Goal: Task Accomplishment & Management: Manage account settings

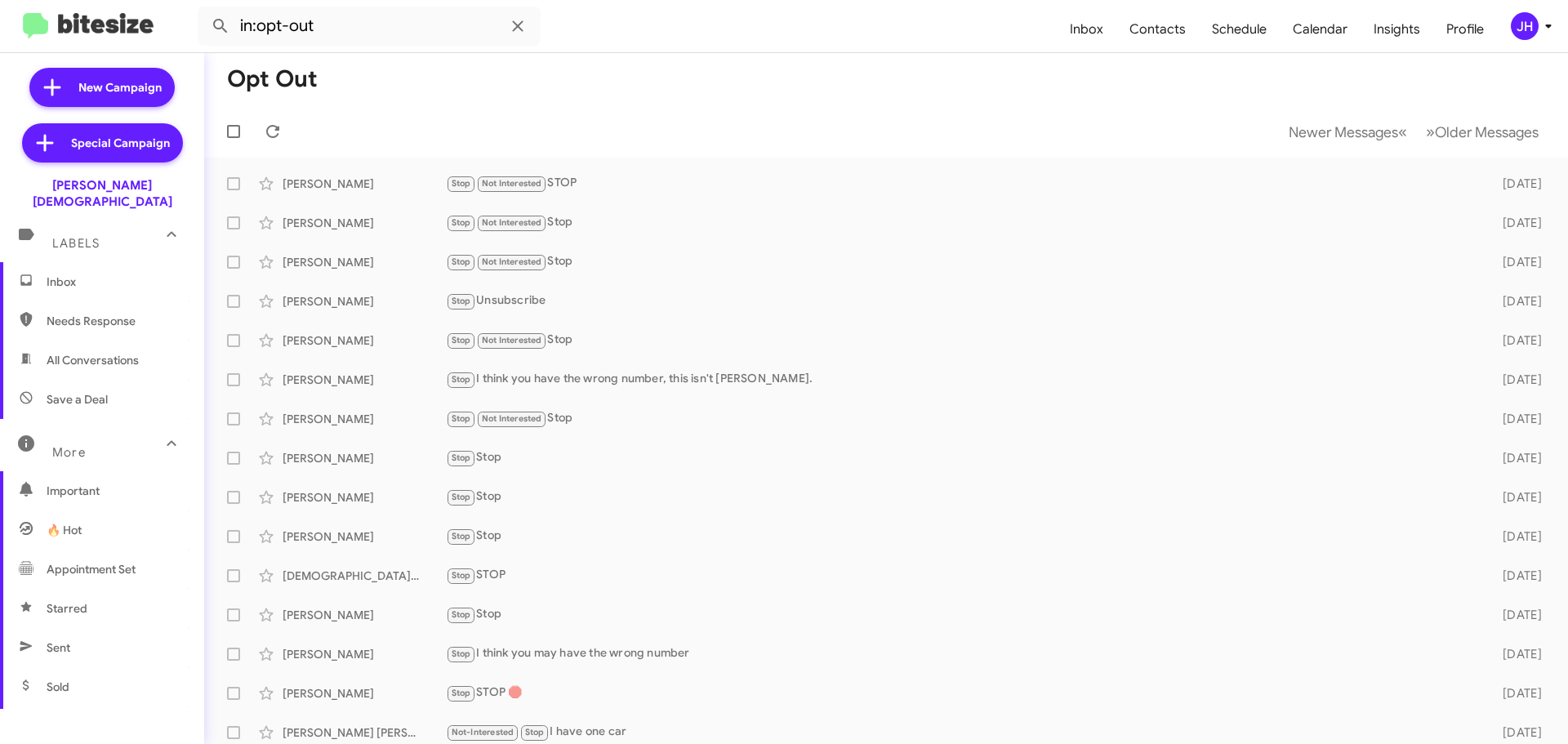
scroll to position [325, 0]
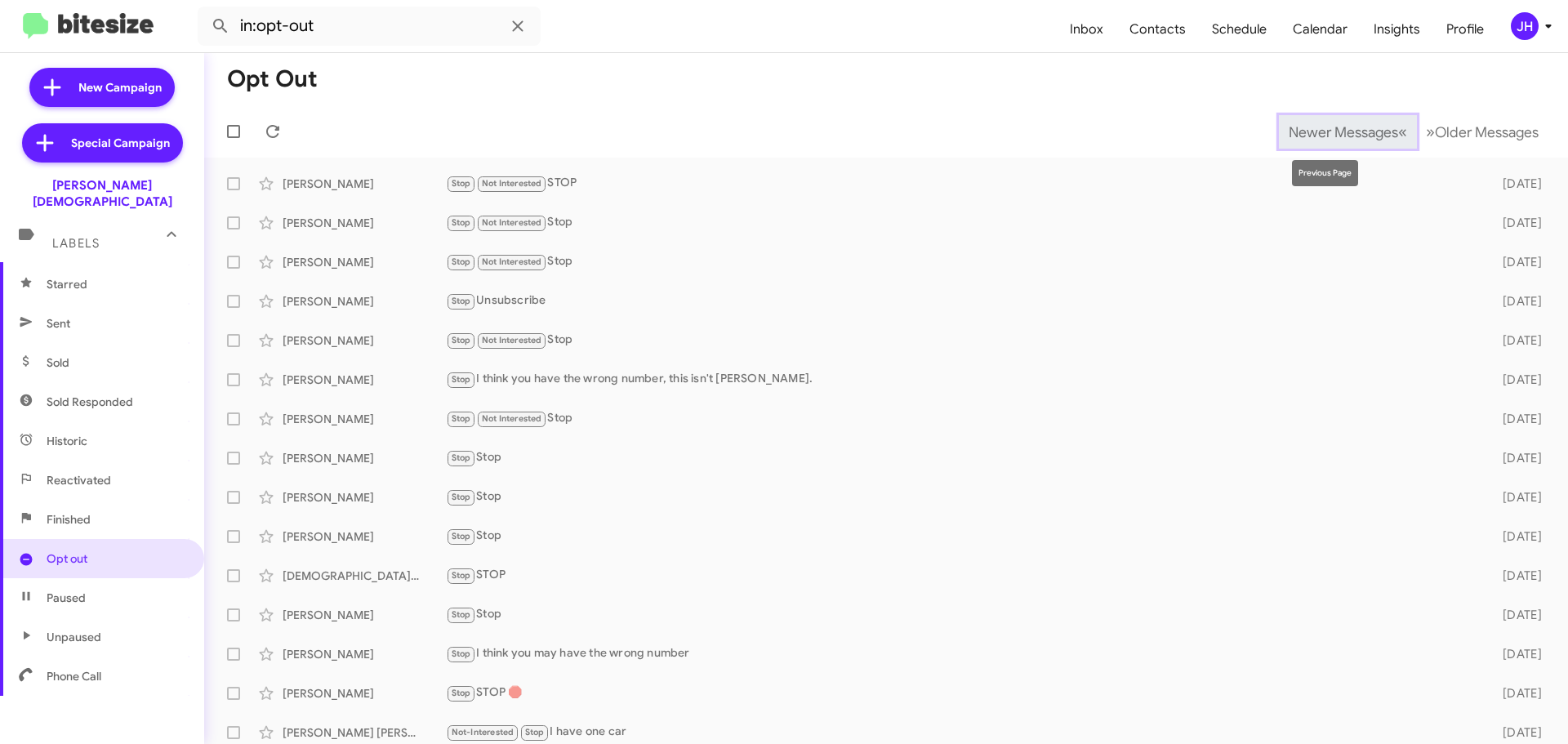
click at [1289, 136] on span "Newer Messages" at bounding box center [1343, 132] width 110 height 18
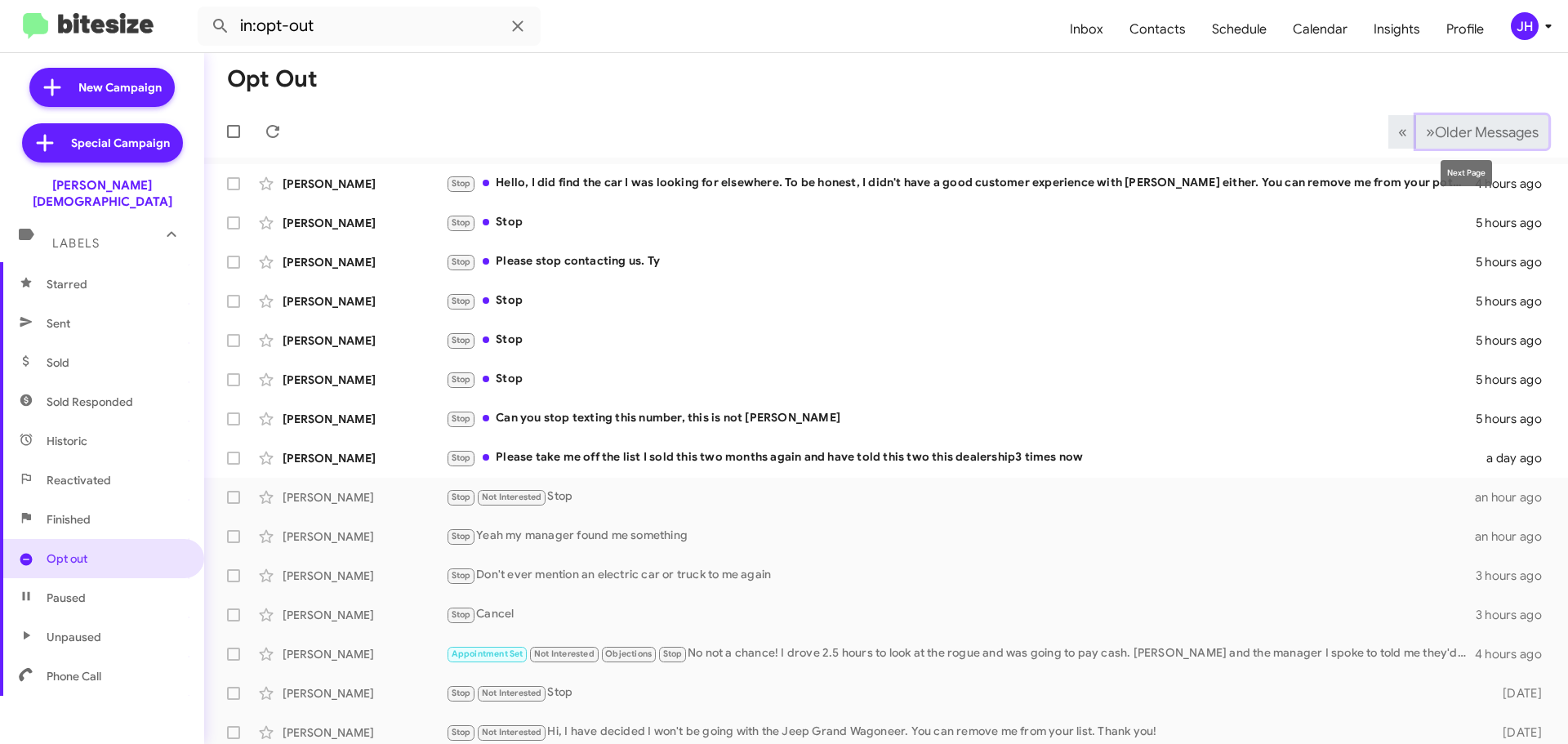
click at [1479, 128] on span "Older Messages" at bounding box center [1486, 132] width 104 height 18
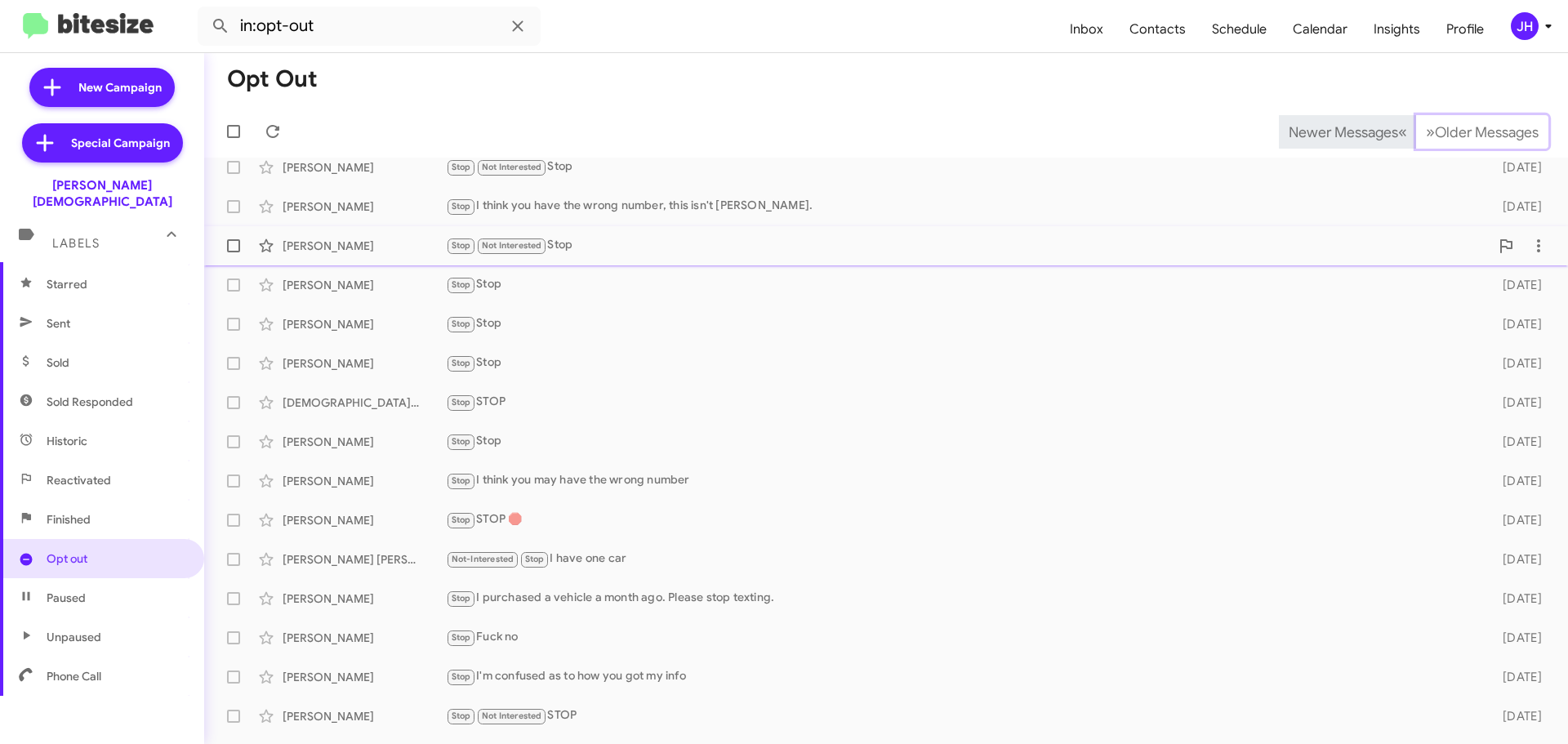
scroll to position [204, 0]
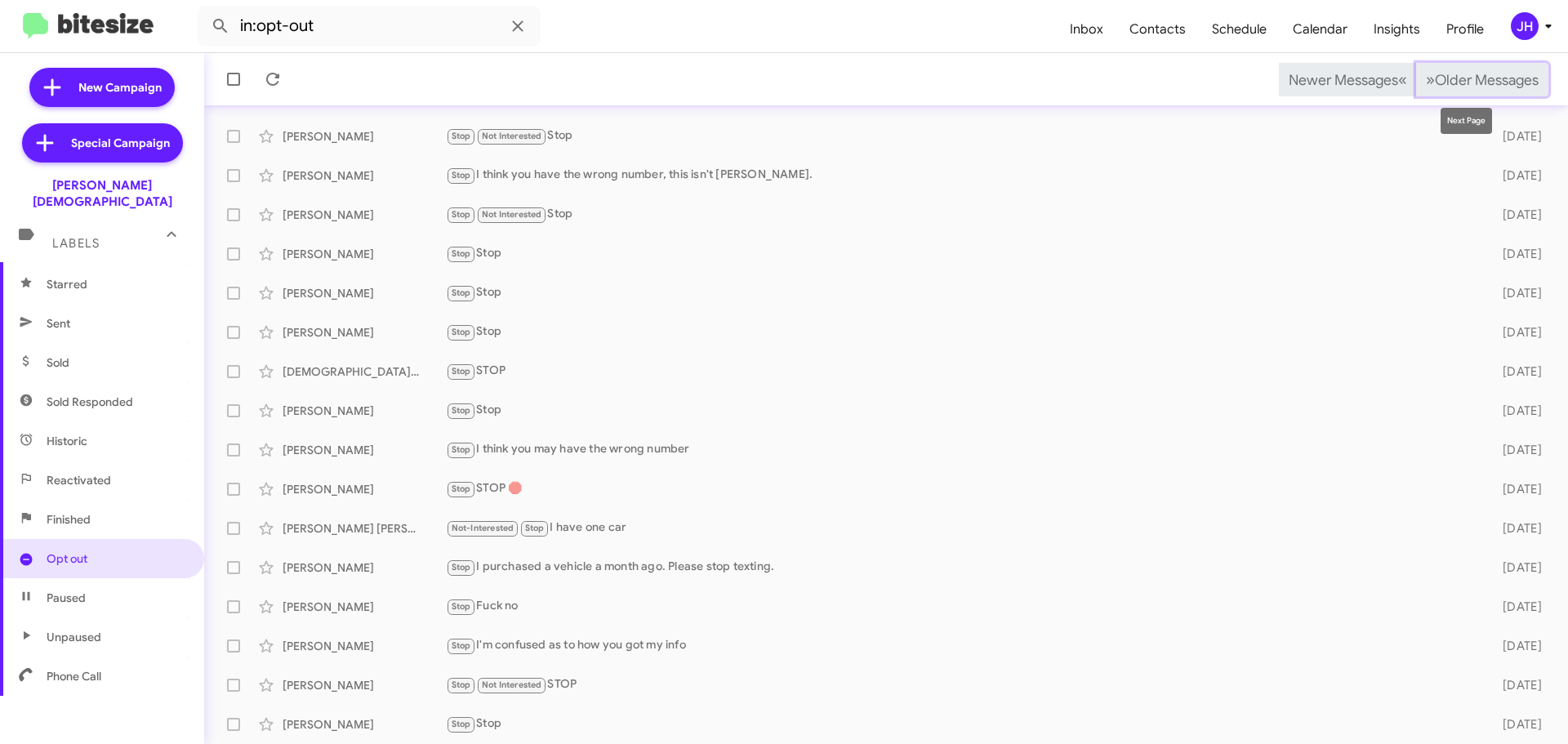
click at [1460, 77] on span "Older Messages" at bounding box center [1486, 80] width 104 height 18
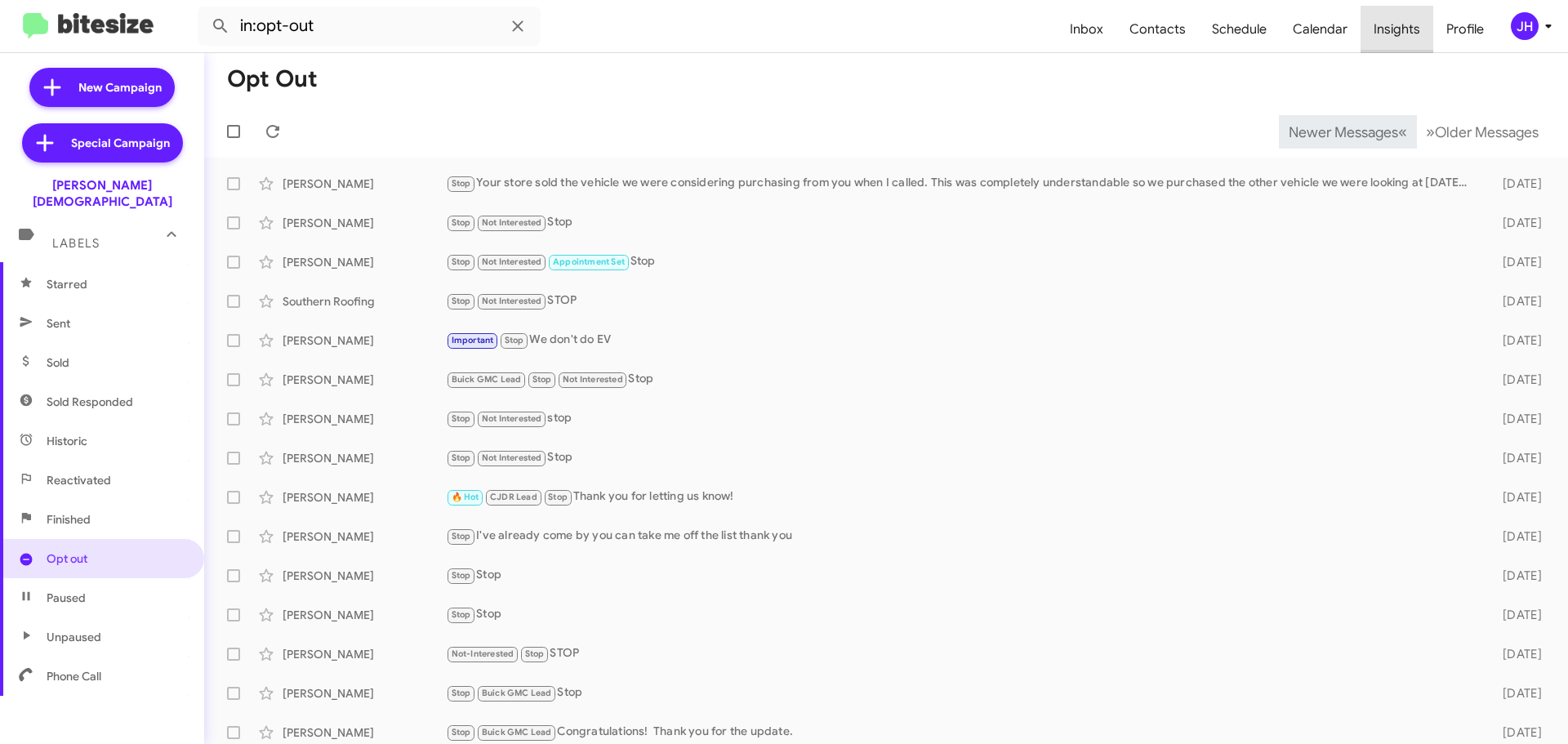
click at [1431, 33] on span "Insights" at bounding box center [1397, 30] width 73 height 47
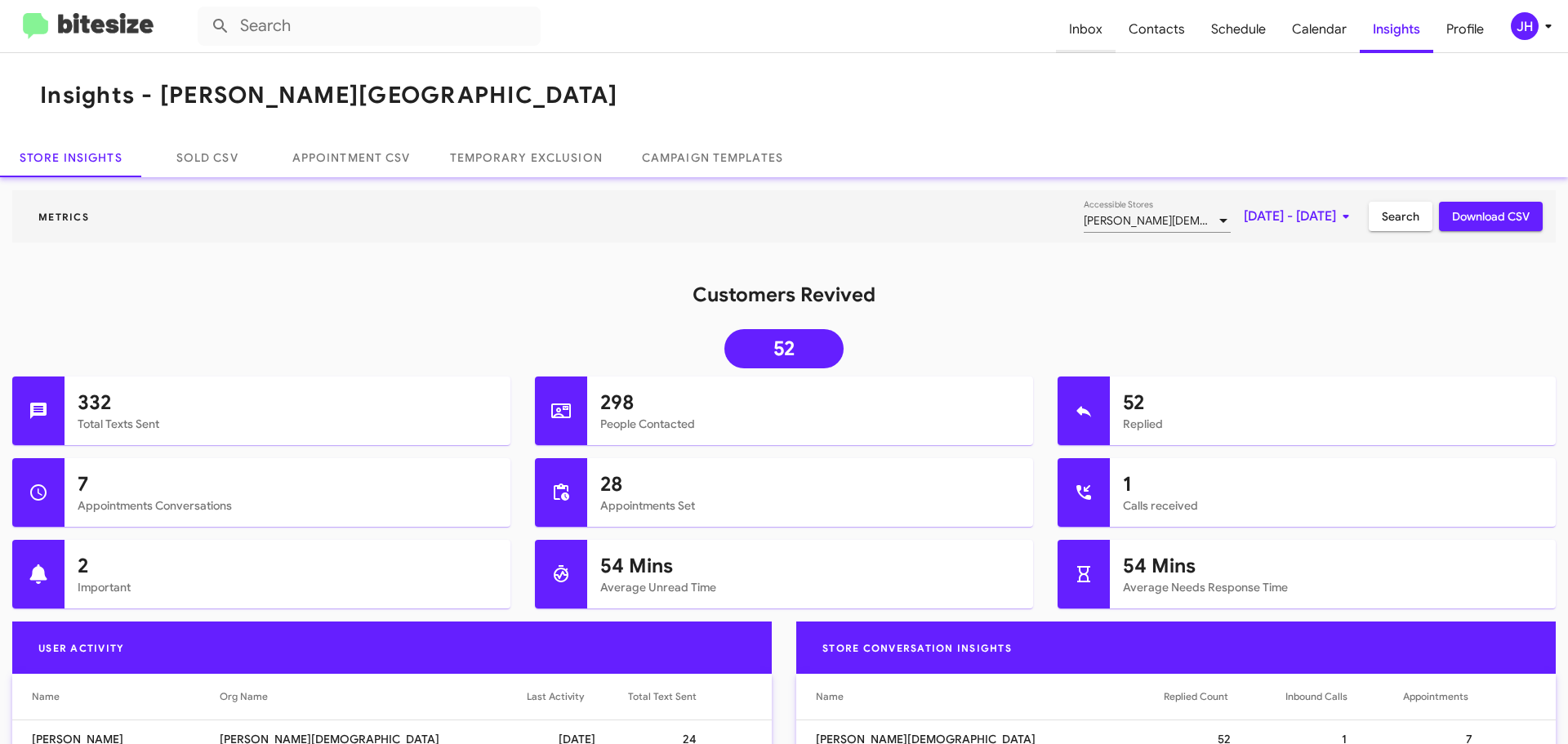
click at [1103, 36] on span "Inbox" at bounding box center [1086, 30] width 60 height 47
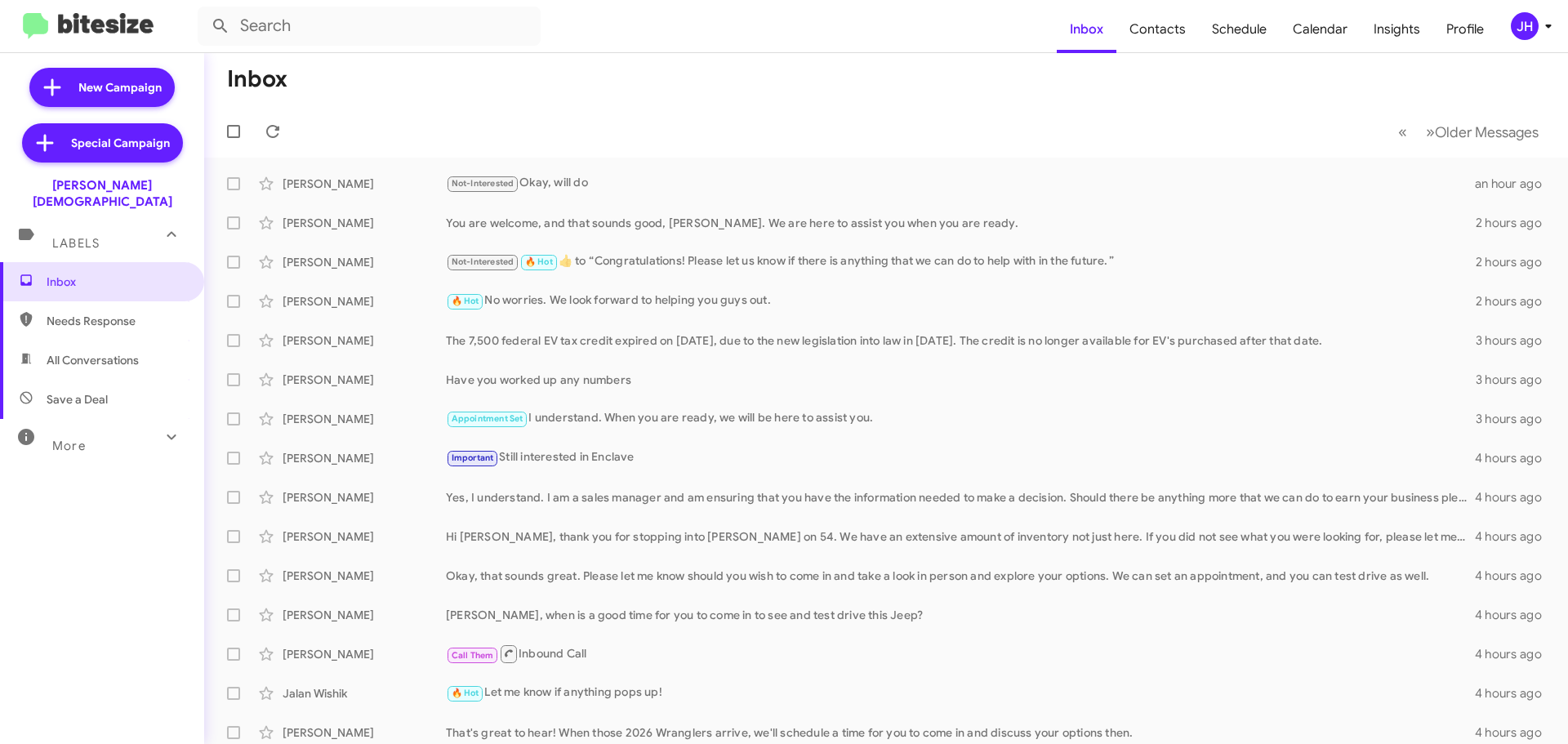
click at [129, 424] on div "More" at bounding box center [86, 439] width 146 height 30
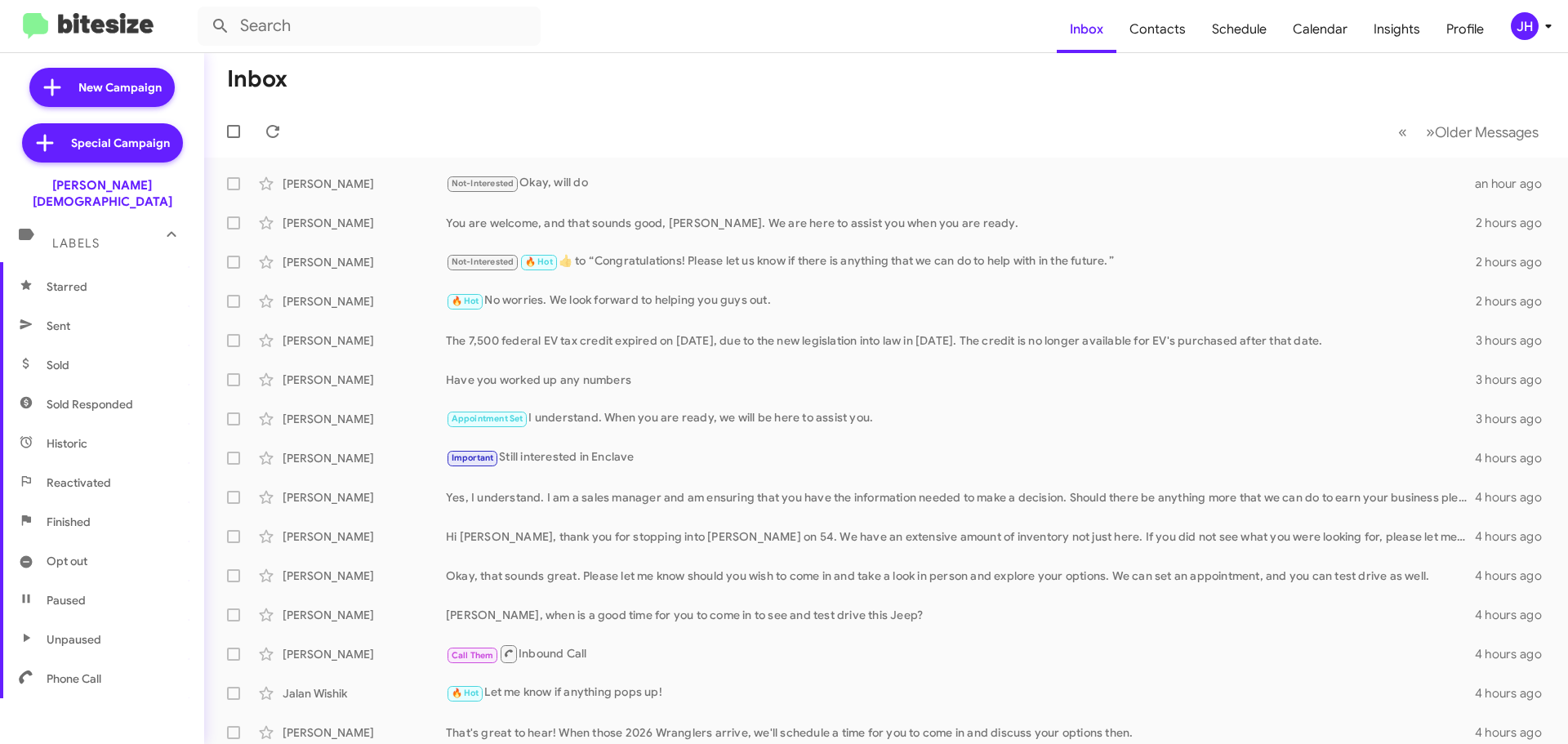
scroll to position [325, 0]
click at [108, 539] on span "Opt out" at bounding box center [102, 558] width 204 height 39
type input "in:opt-out"
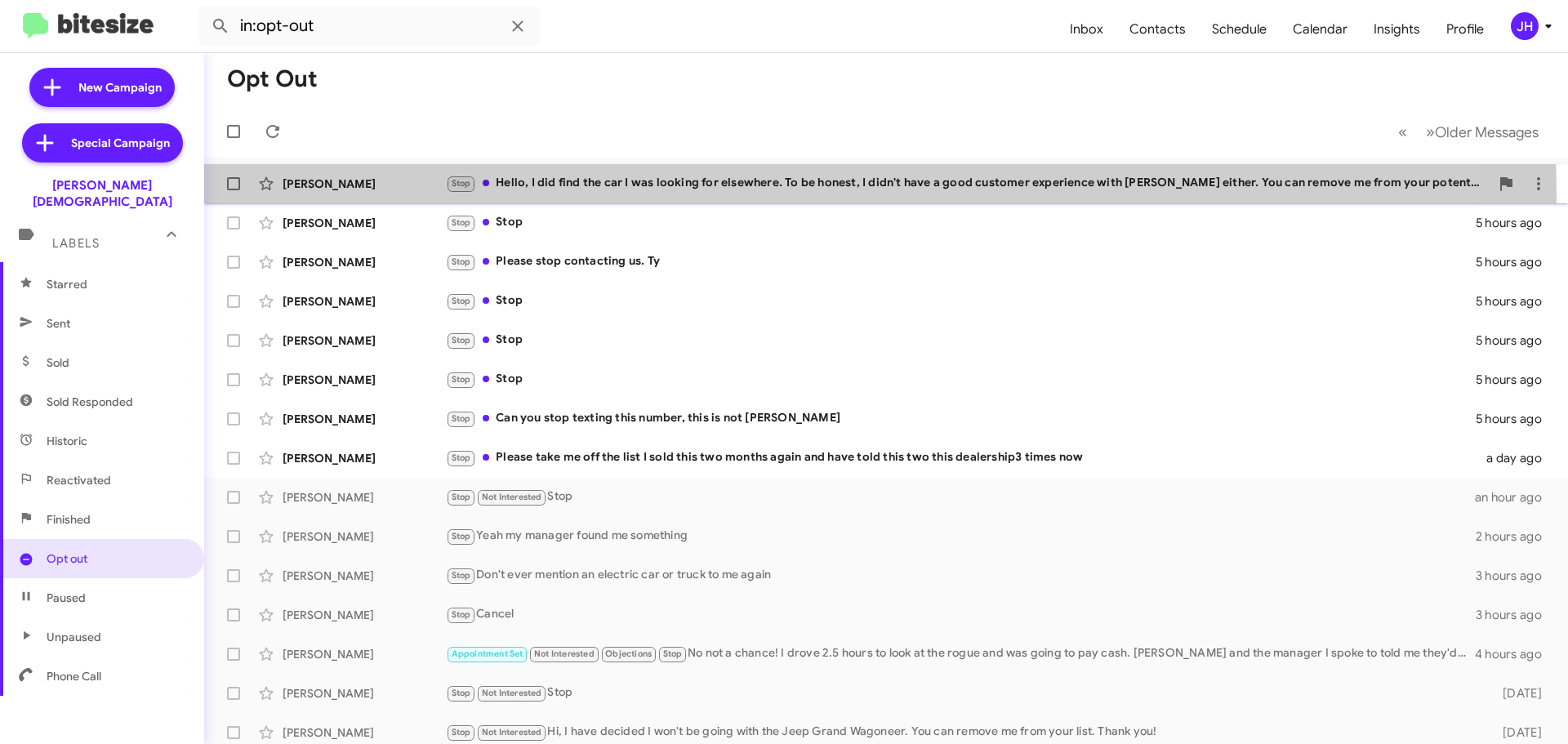
click at [584, 196] on div "Chantal Stringer Stop Hello, I did find the car I was looking for elsewhere. To…" at bounding box center [886, 183] width 1338 height 32
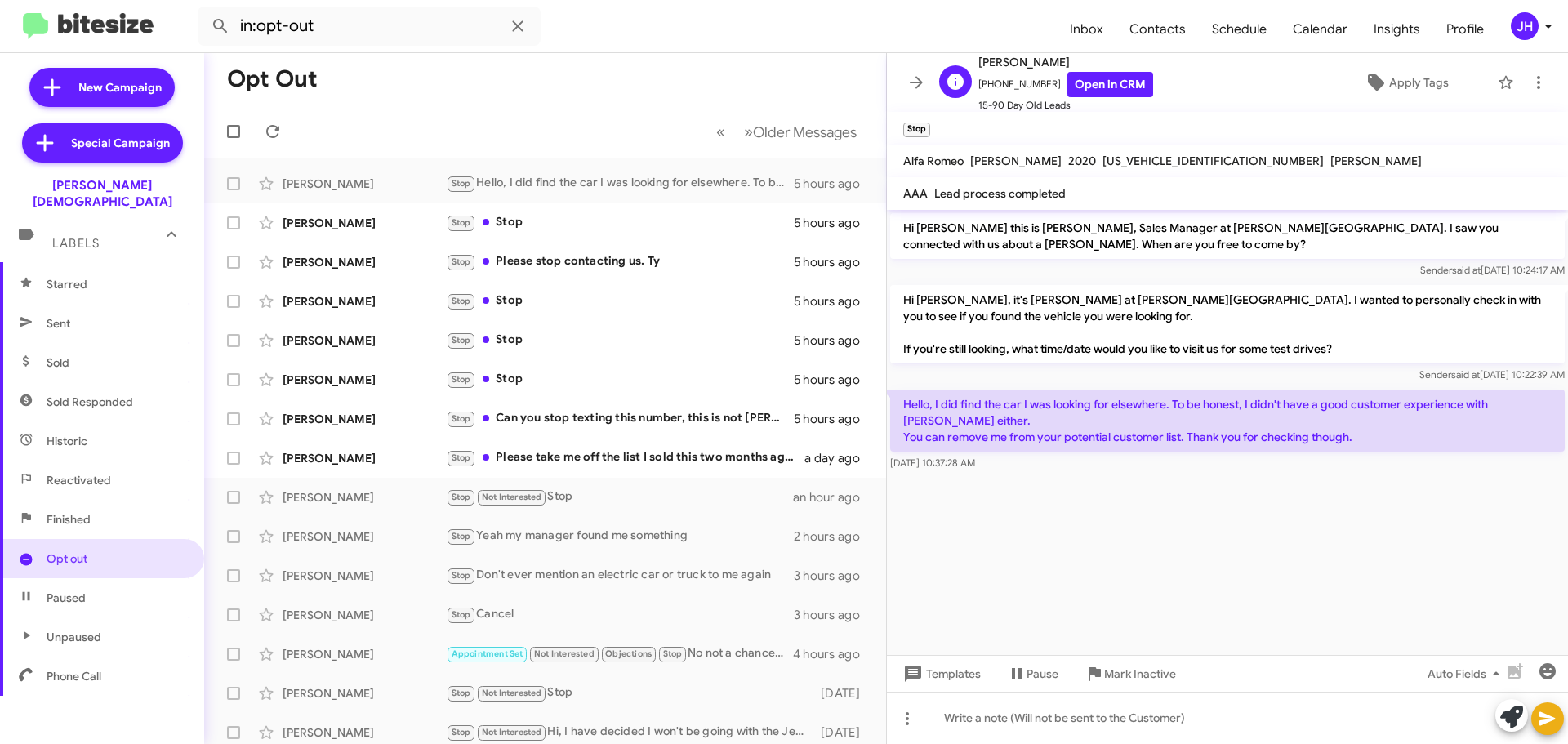
click at [1037, 84] on span "+19417041396 Open in CRM" at bounding box center [1065, 84] width 175 height 25
click at [1092, 89] on link "Open in CRM" at bounding box center [1111, 84] width 86 height 25
click at [913, 76] on icon at bounding box center [916, 82] width 19 height 19
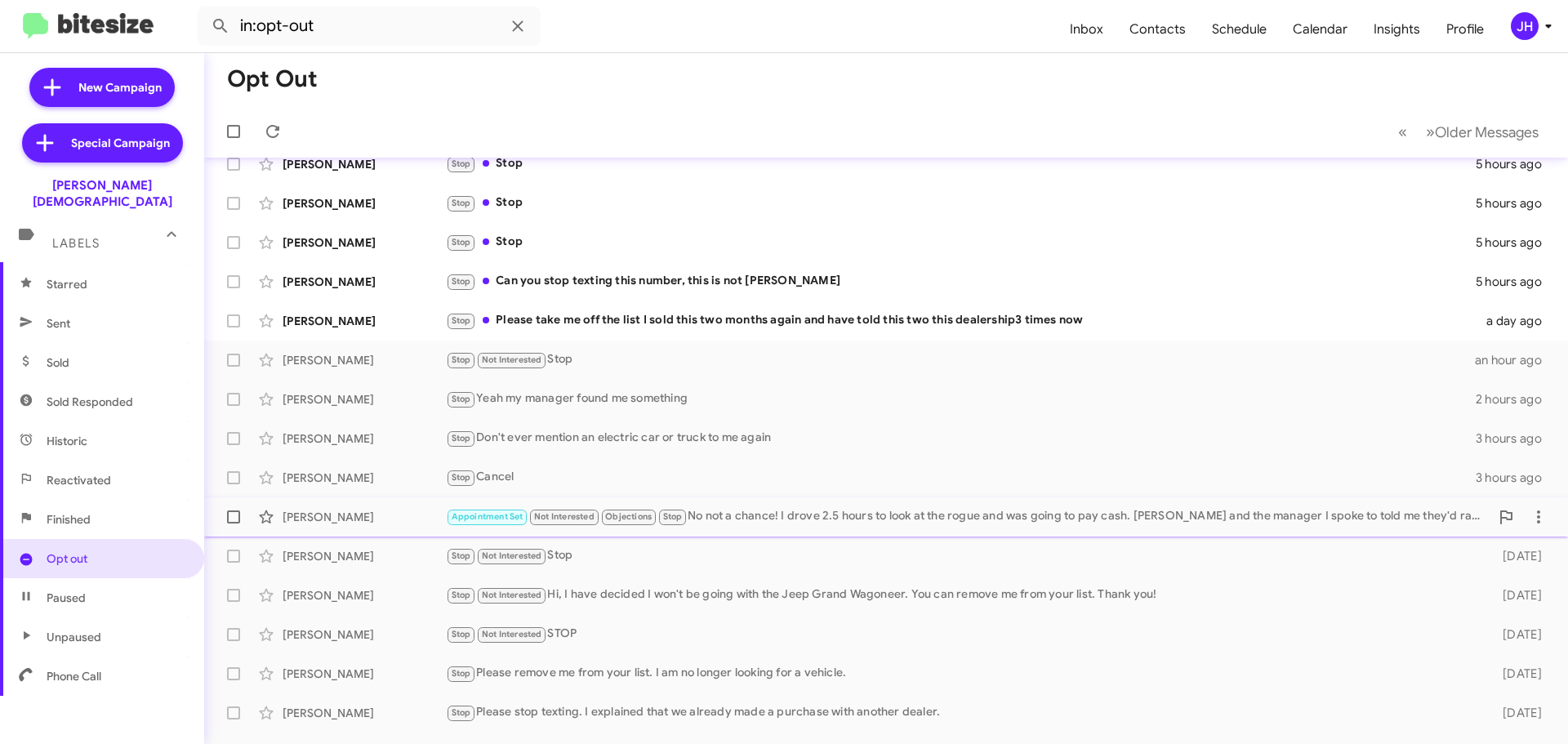
scroll to position [204, 0]
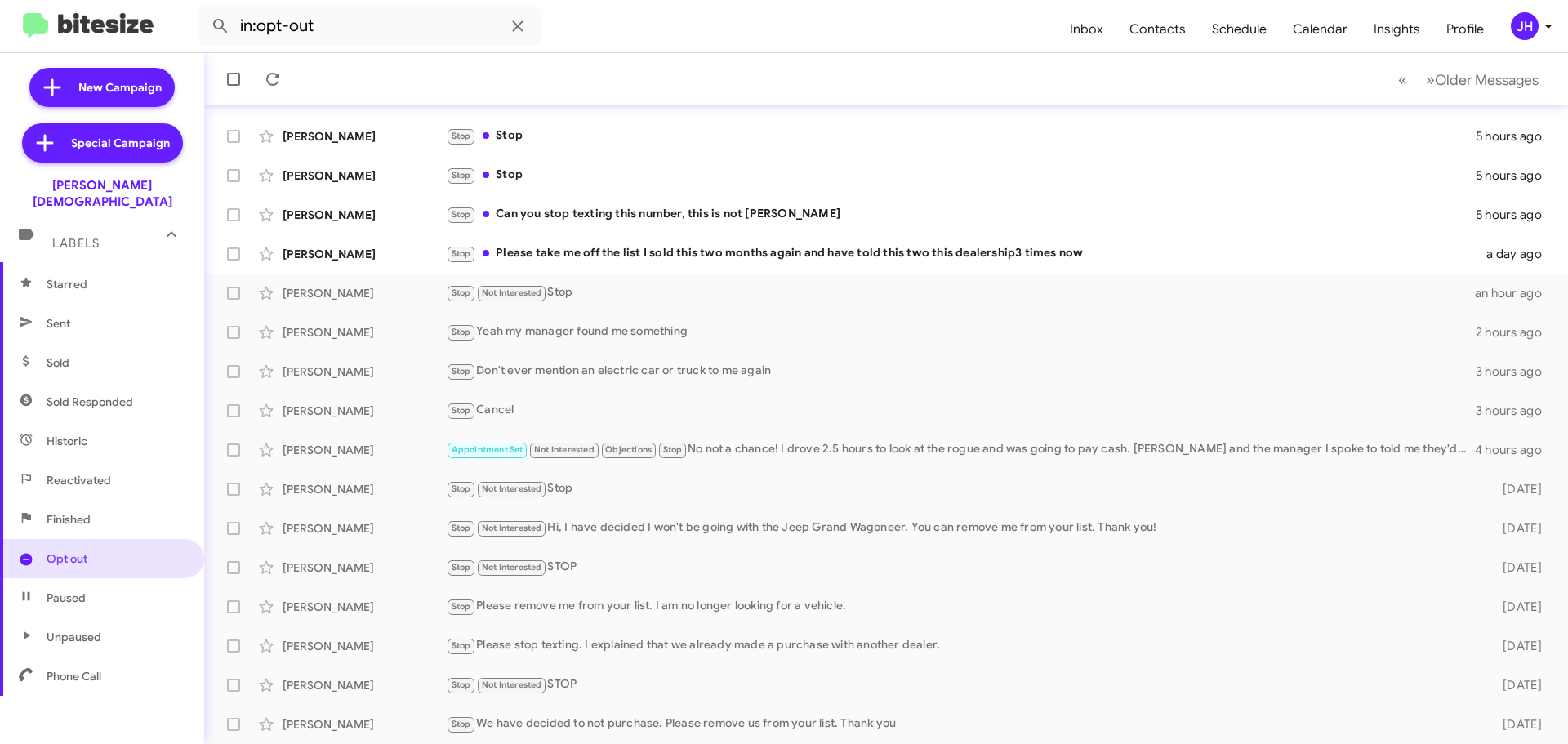
click at [1422, 97] on mat-toolbar-row "« Previous » Next Older Messages" at bounding box center [886, 80] width 1364 height 53
click at [1435, 84] on span "Older Messages" at bounding box center [1486, 80] width 104 height 18
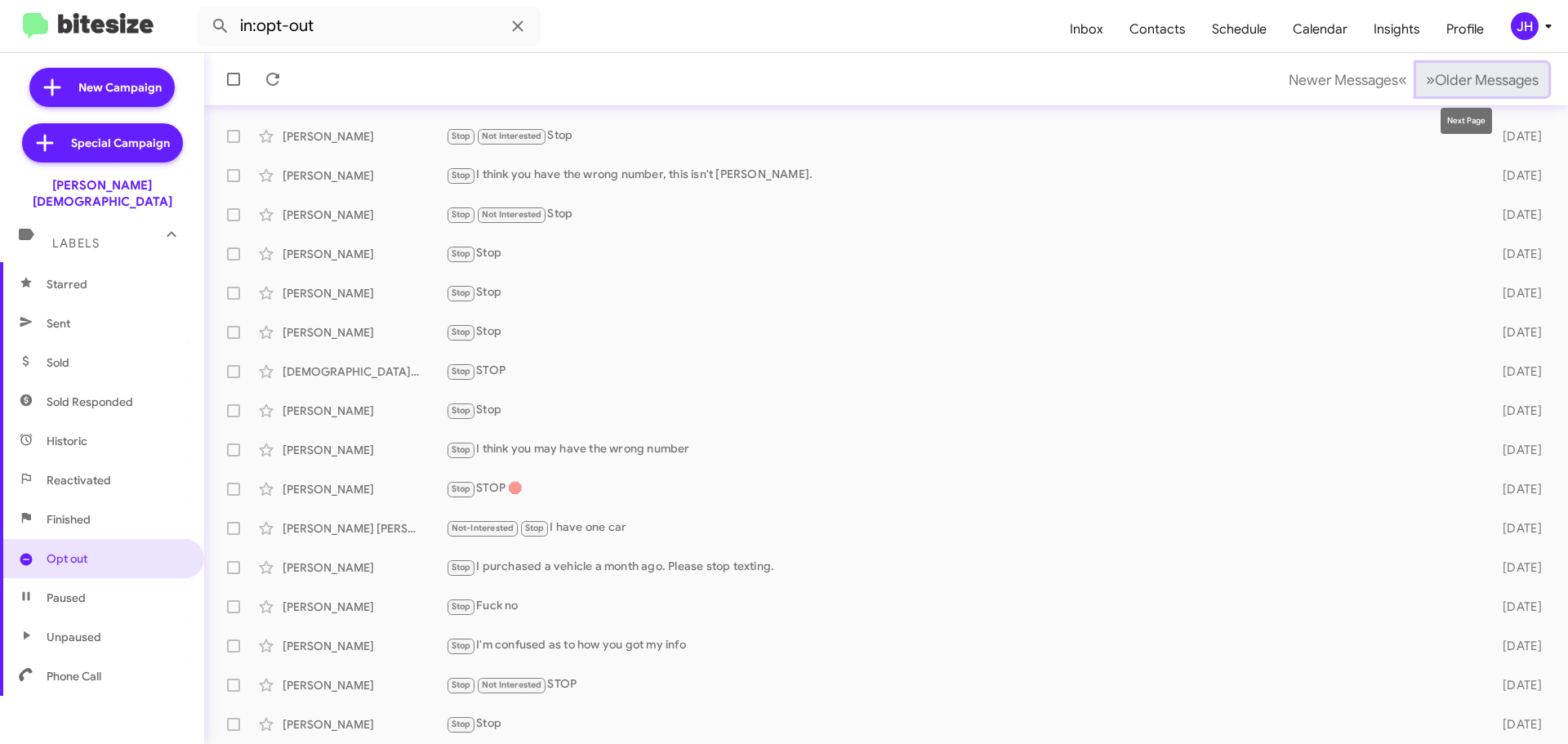
click at [1481, 94] on button "» Next Older Messages" at bounding box center [1482, 80] width 132 height 33
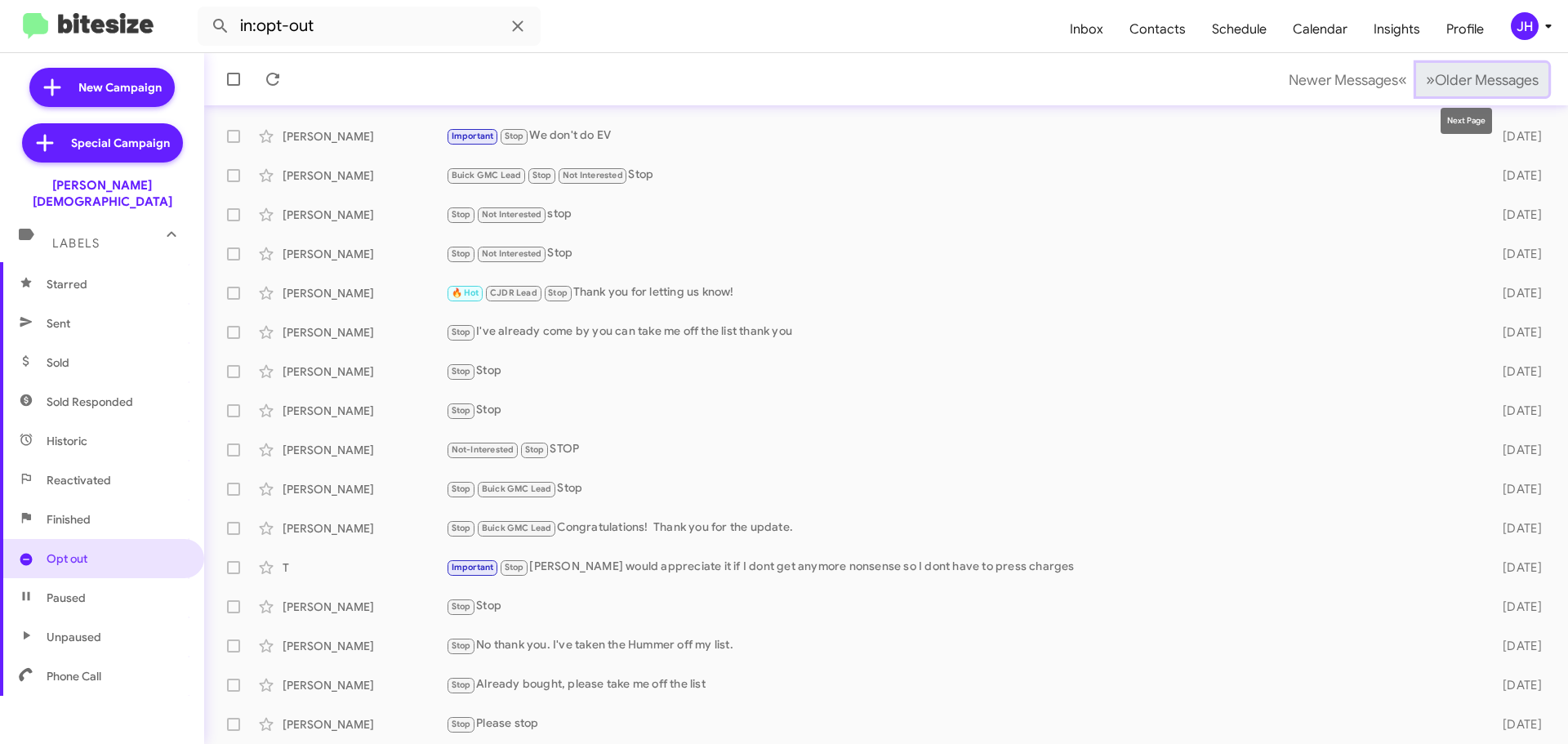
click at [1468, 73] on span "Older Messages" at bounding box center [1486, 80] width 104 height 18
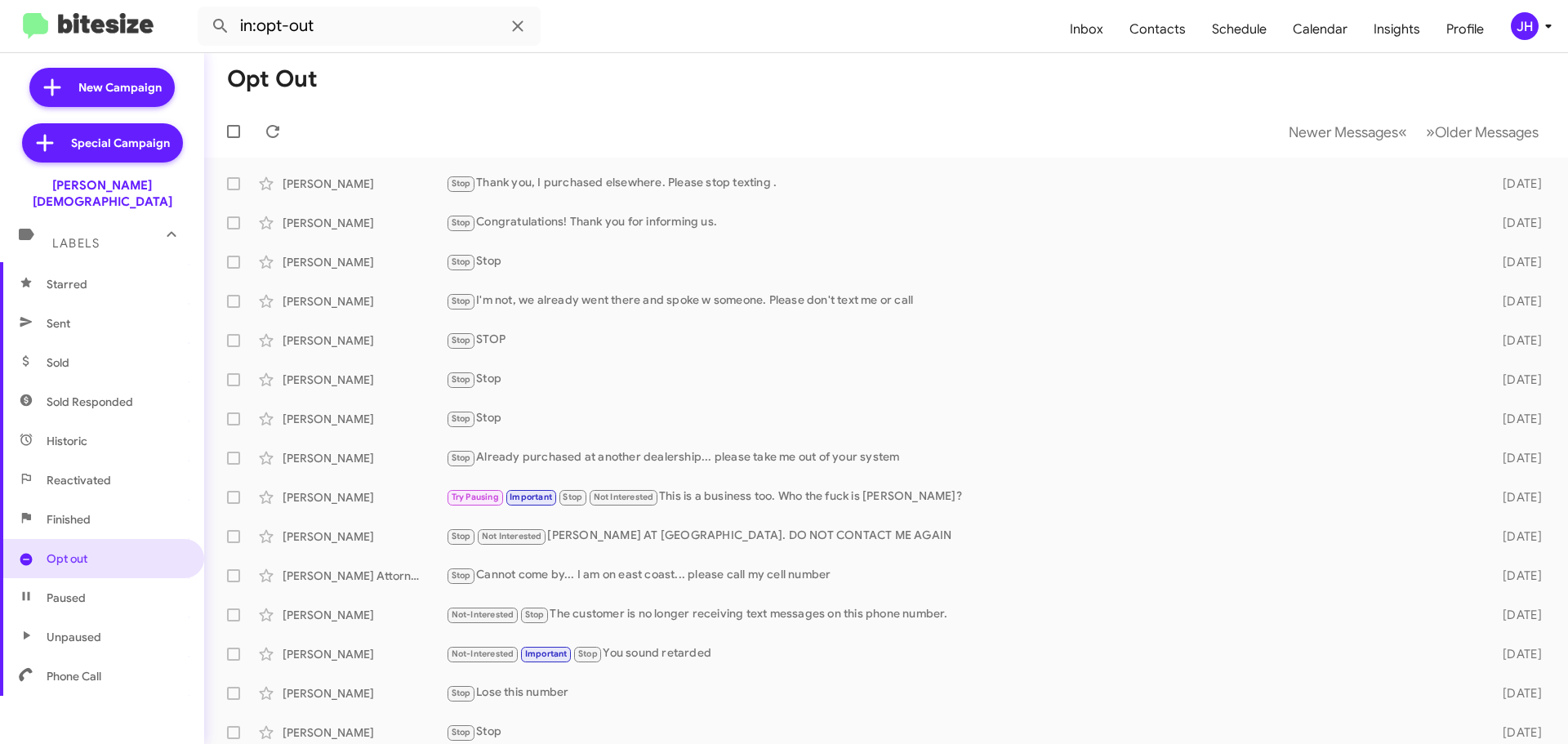
click at [1521, 18] on div "JH" at bounding box center [1525, 26] width 28 height 28
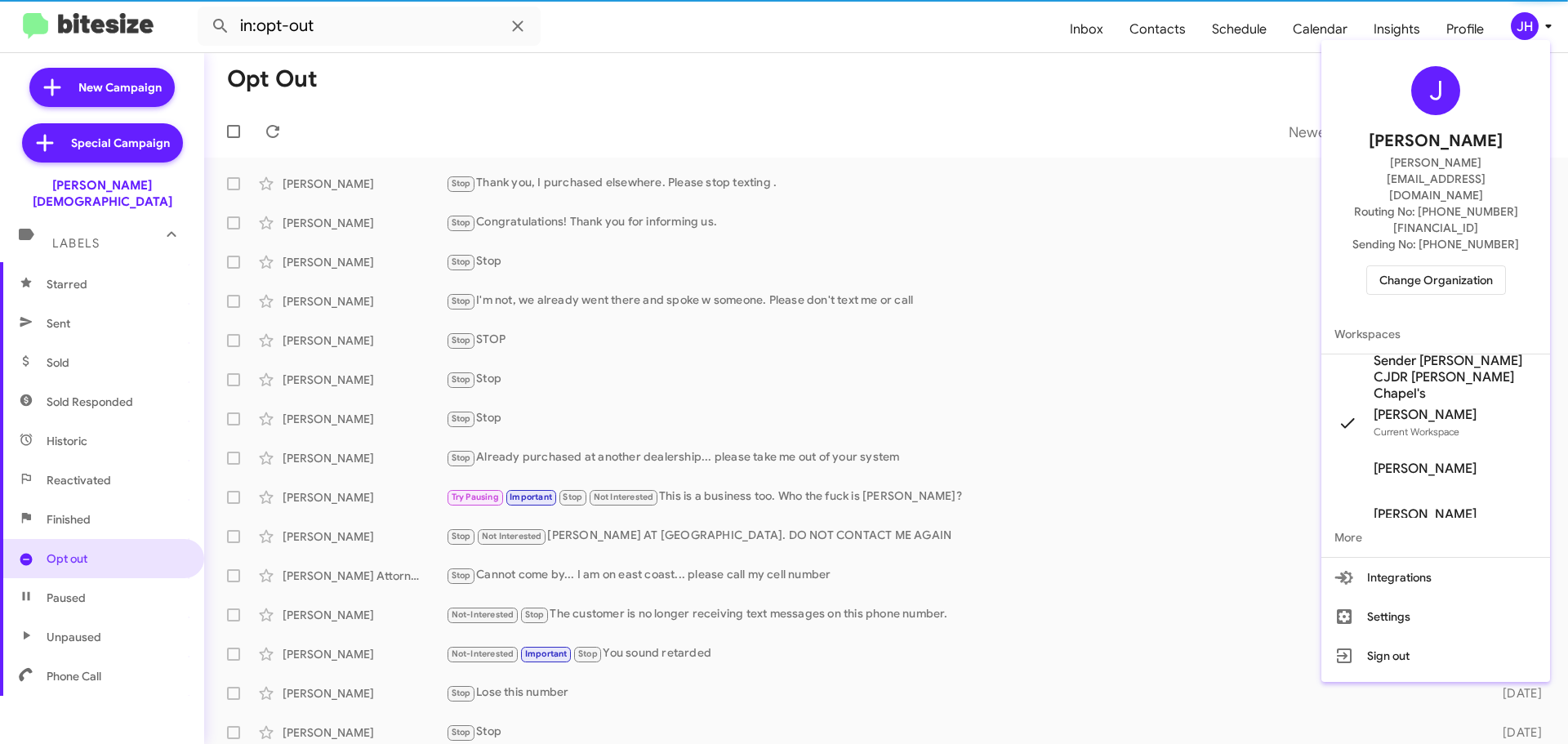
click at [1421, 266] on span "Change Organization" at bounding box center [1436, 280] width 113 height 28
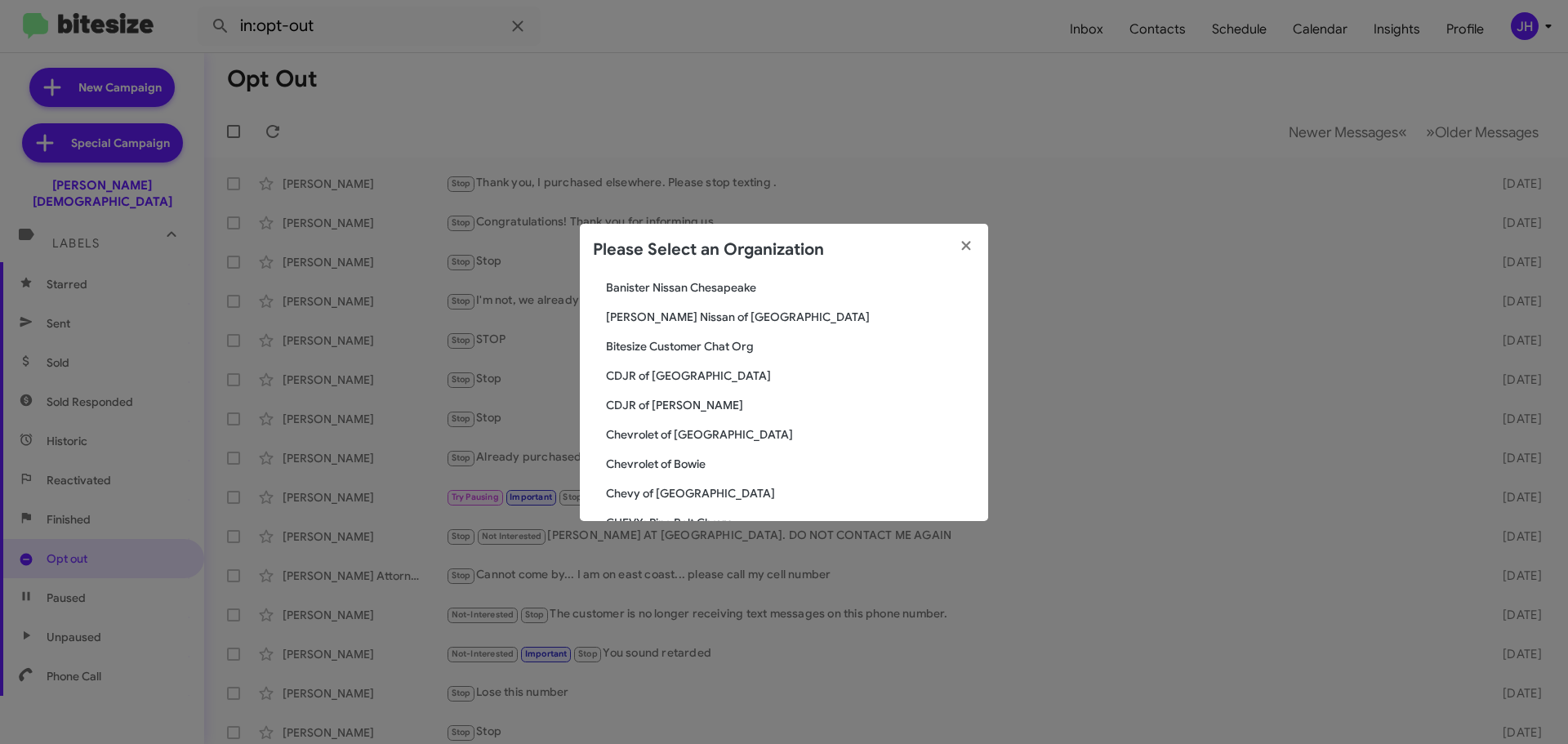
scroll to position [326, 0]
click at [658, 377] on span "CDJR of [GEOGRAPHIC_DATA]" at bounding box center [791, 373] width 369 height 17
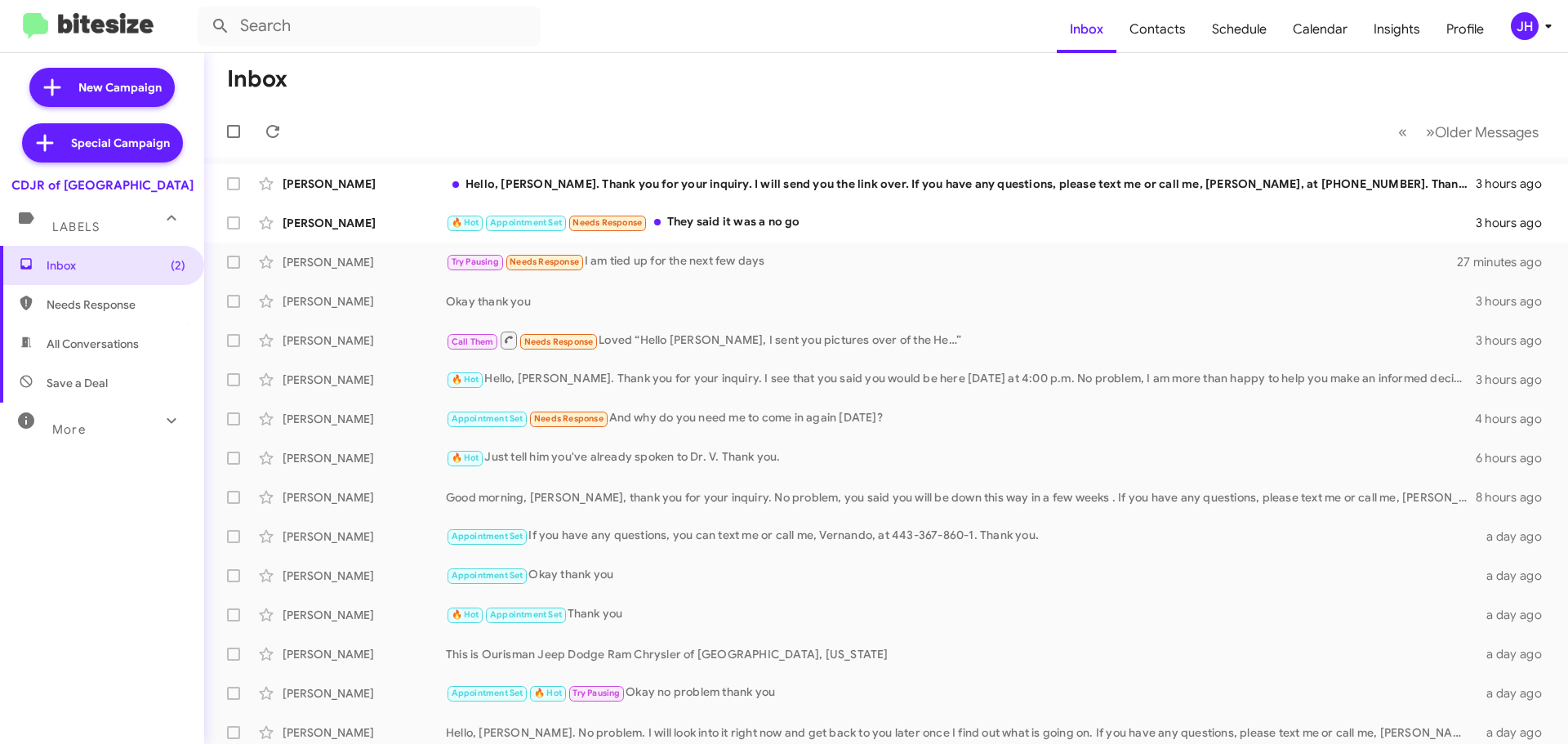
click at [130, 435] on div "More" at bounding box center [86, 422] width 146 height 30
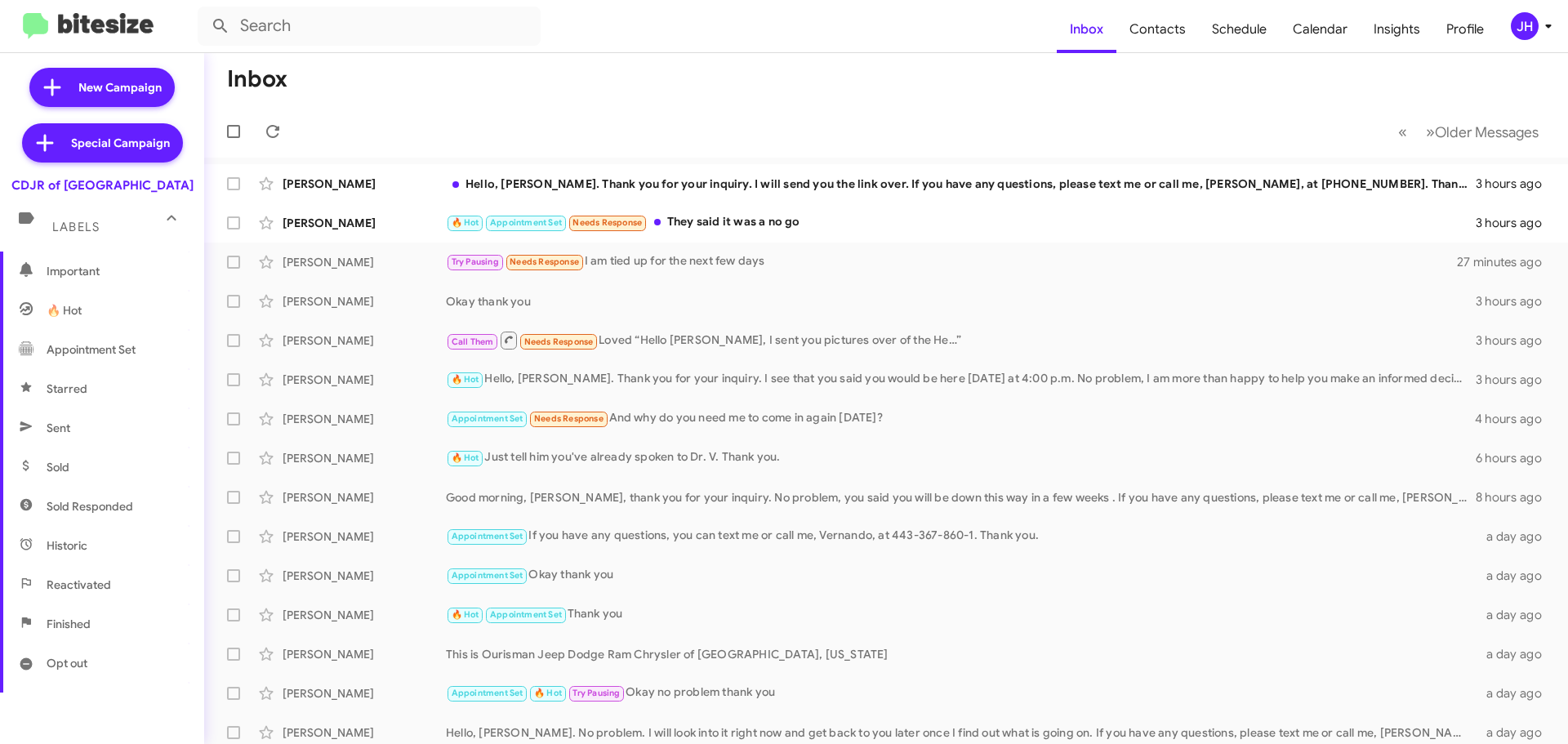
scroll to position [245, 0]
click at [102, 437] on span "Sold" at bounding box center [102, 426] width 204 height 39
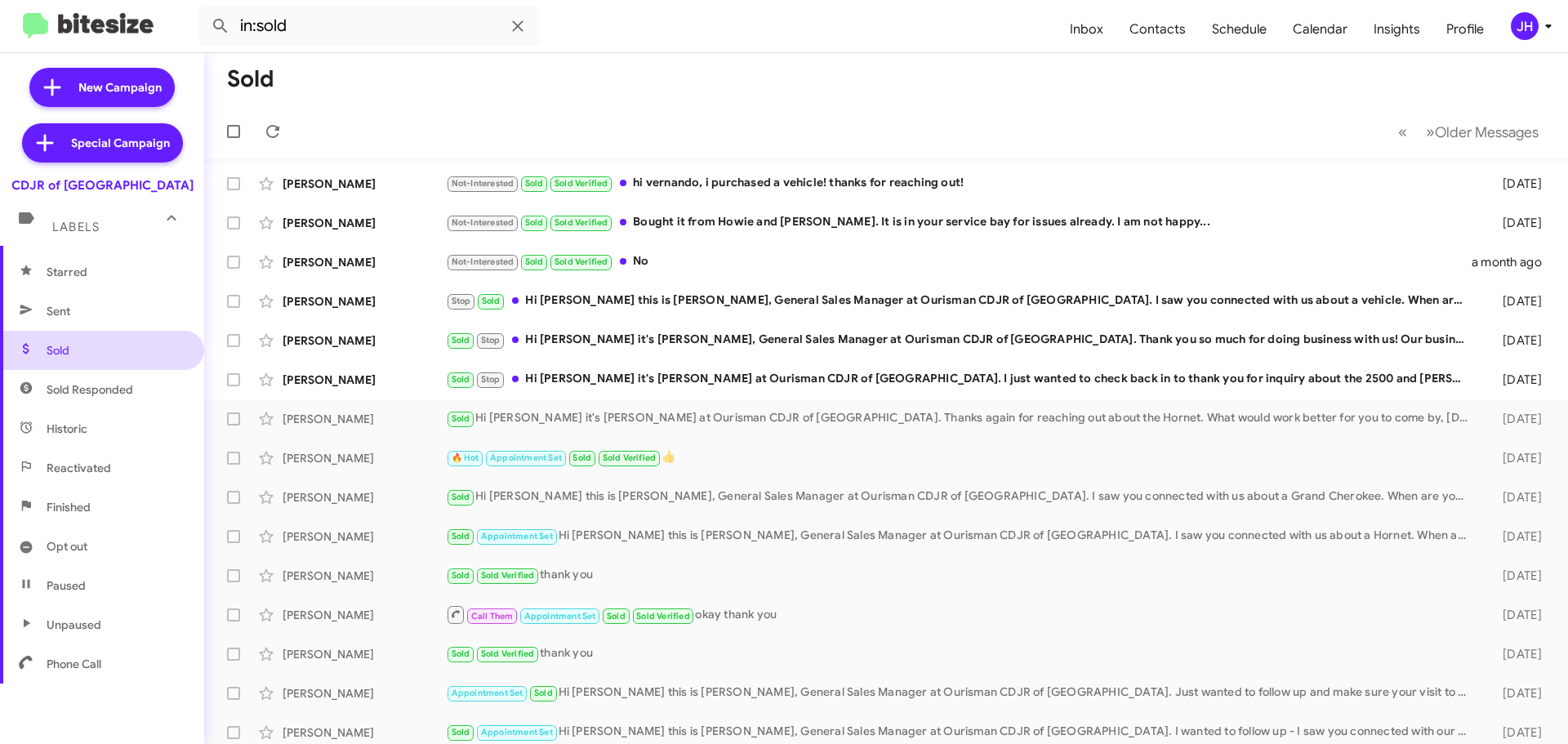
scroll to position [325, 0]
click at [67, 545] on span "Opt out" at bounding box center [67, 542] width 41 height 17
type input "in:opt-out"
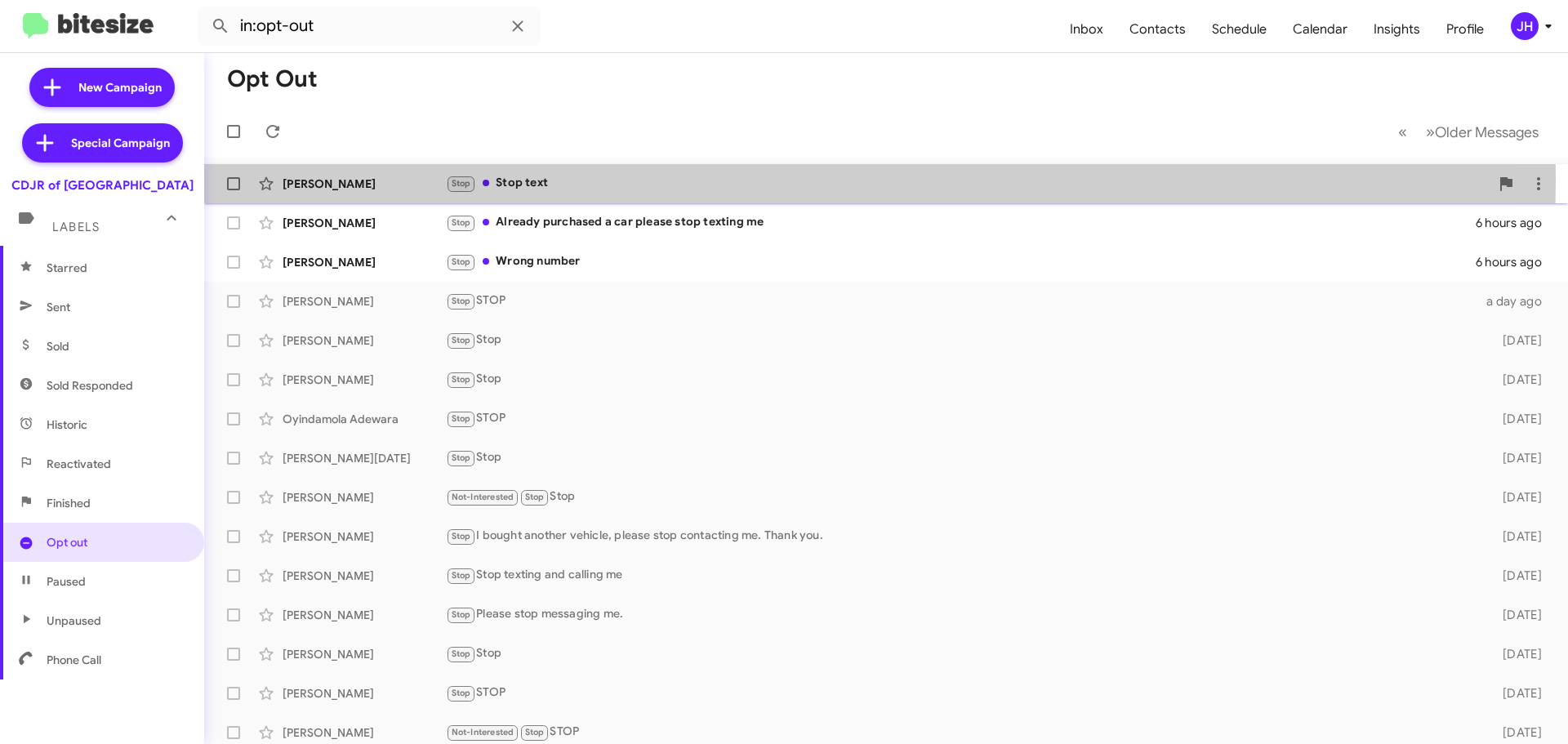
click at [603, 180] on div "Stop Stop text" at bounding box center [968, 182] width 1044 height 18
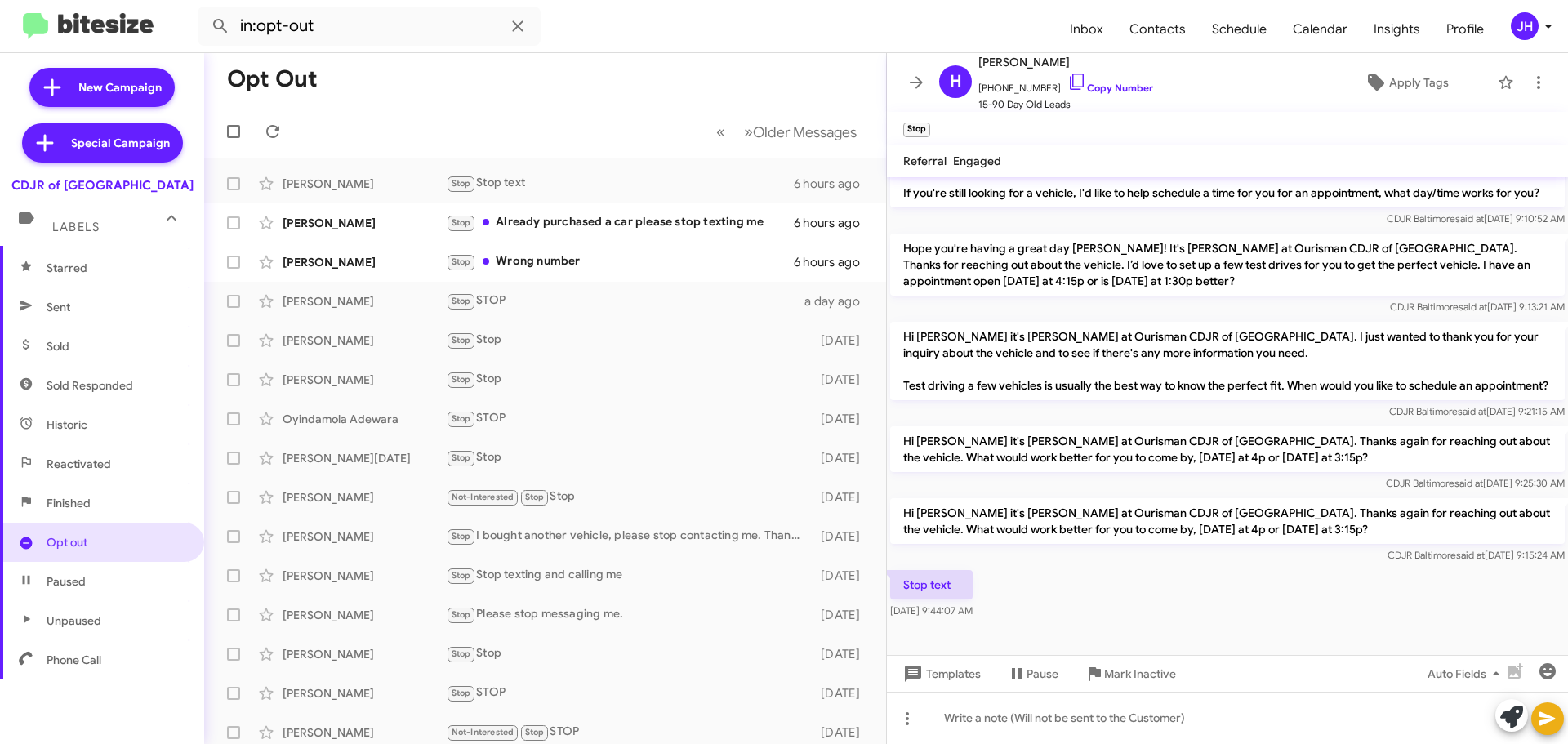
scroll to position [326, 0]
click at [912, 76] on icon at bounding box center [916, 82] width 19 height 19
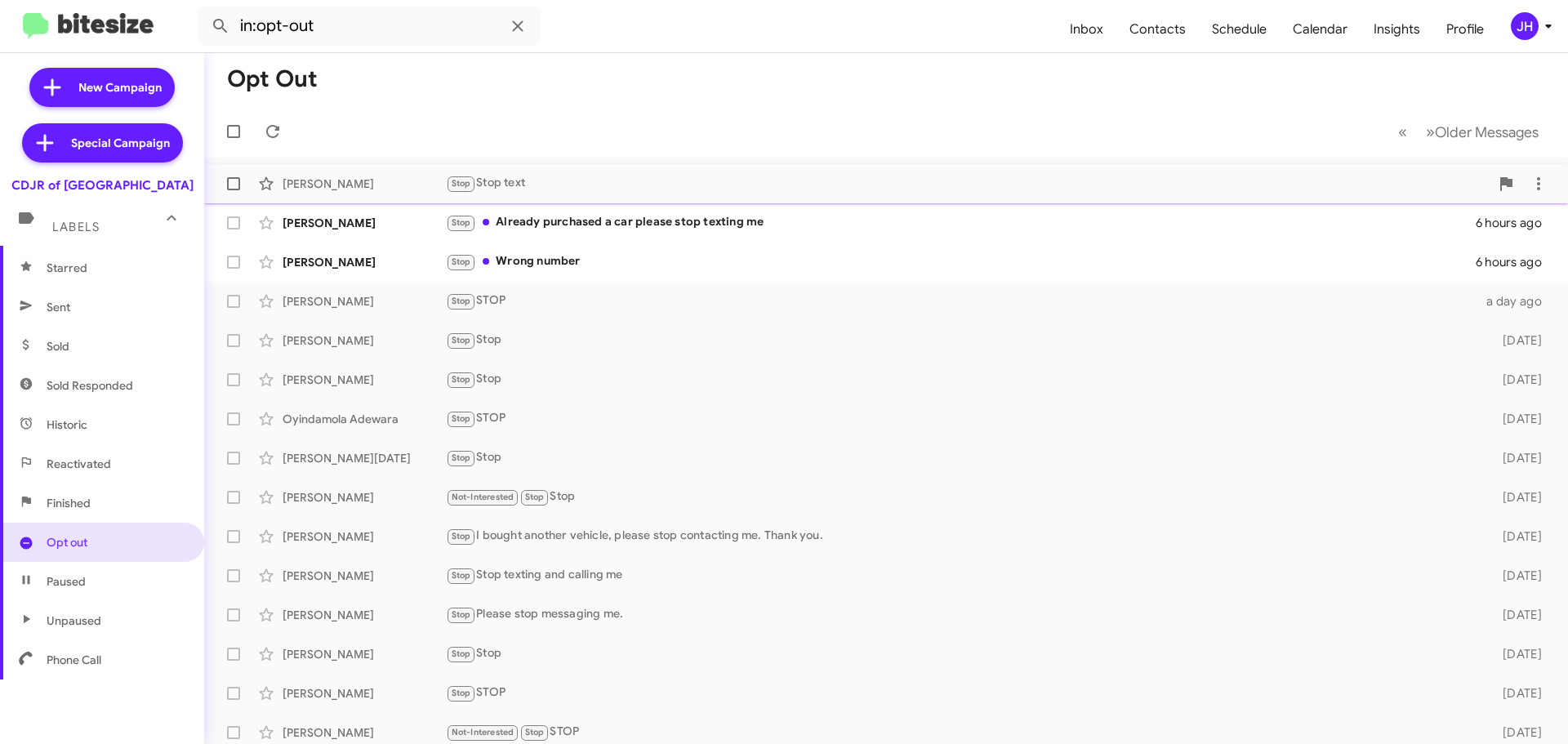
click at [632, 184] on div "Stop Stop text" at bounding box center [968, 182] width 1044 height 18
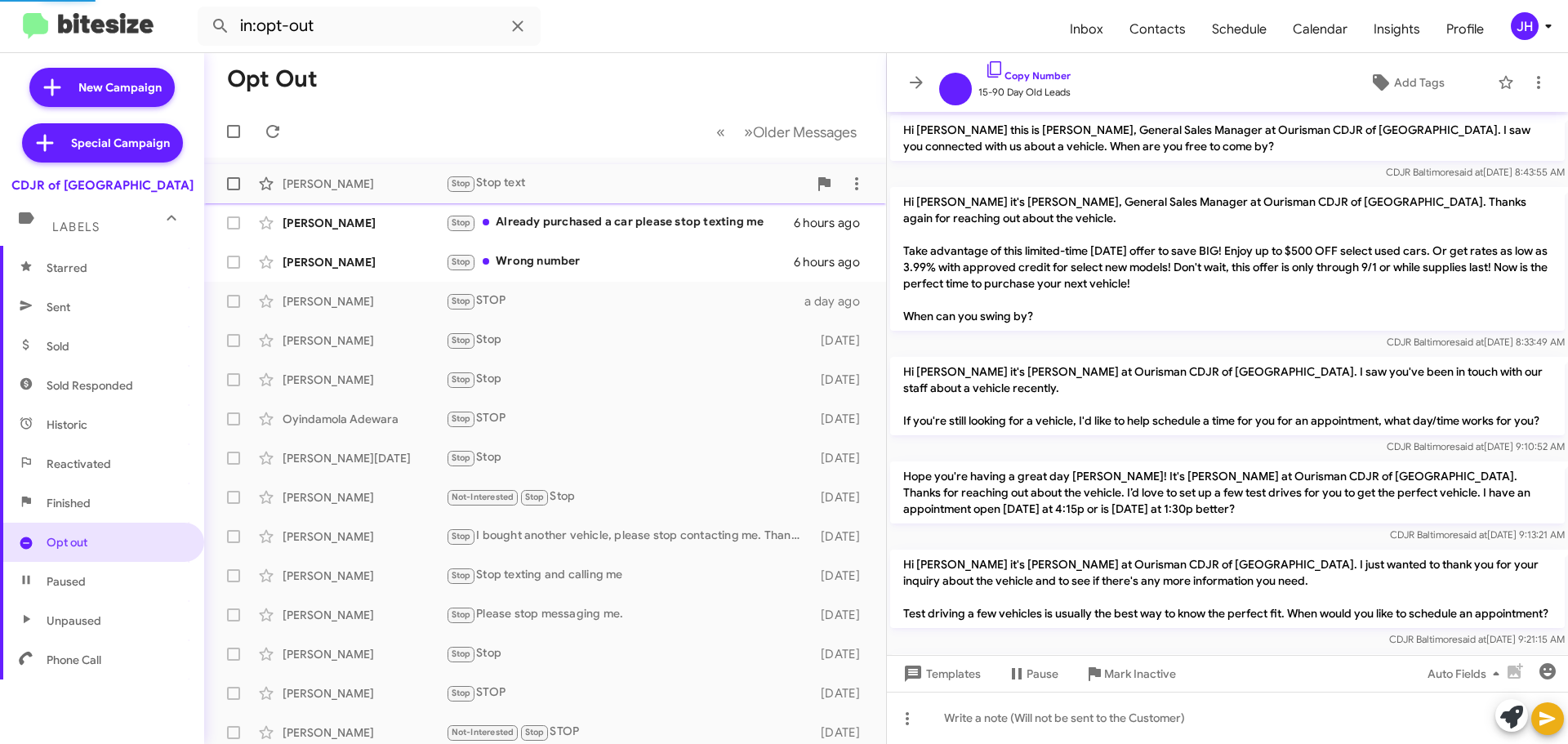
scroll to position [261, 0]
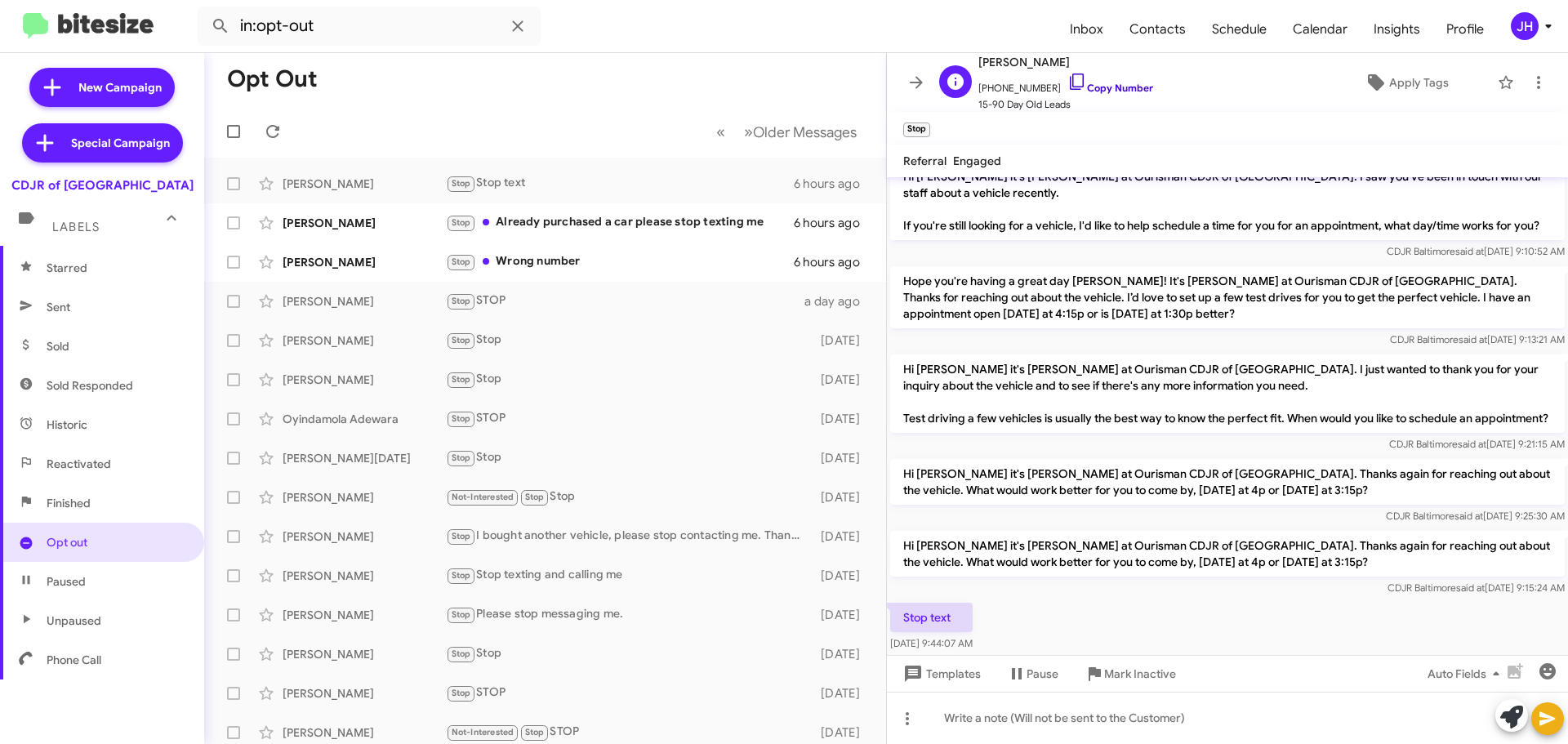
click at [1073, 92] on link "Copy Number" at bounding box center [1111, 88] width 86 height 12
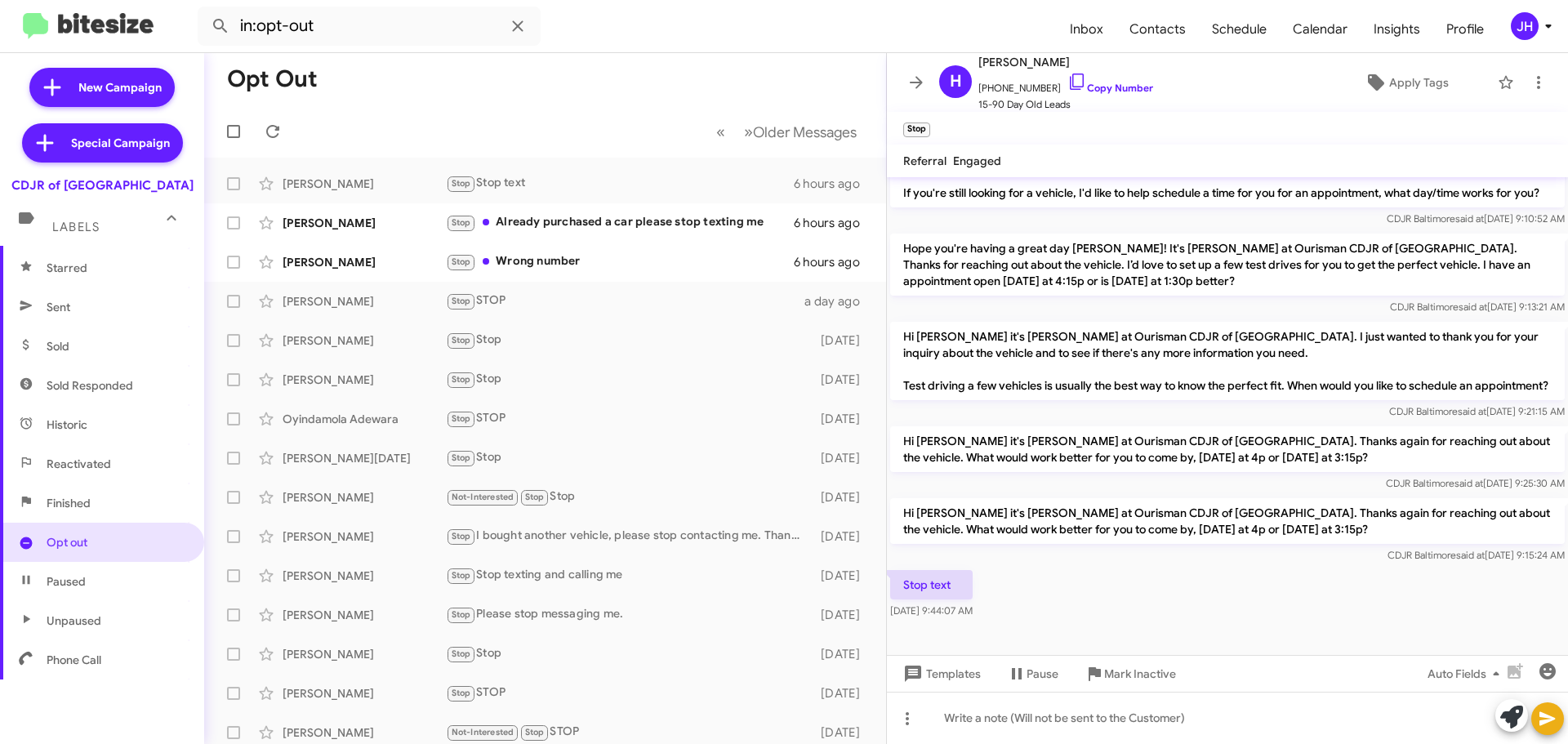
scroll to position [326, 0]
click at [906, 78] on icon at bounding box center [916, 82] width 19 height 19
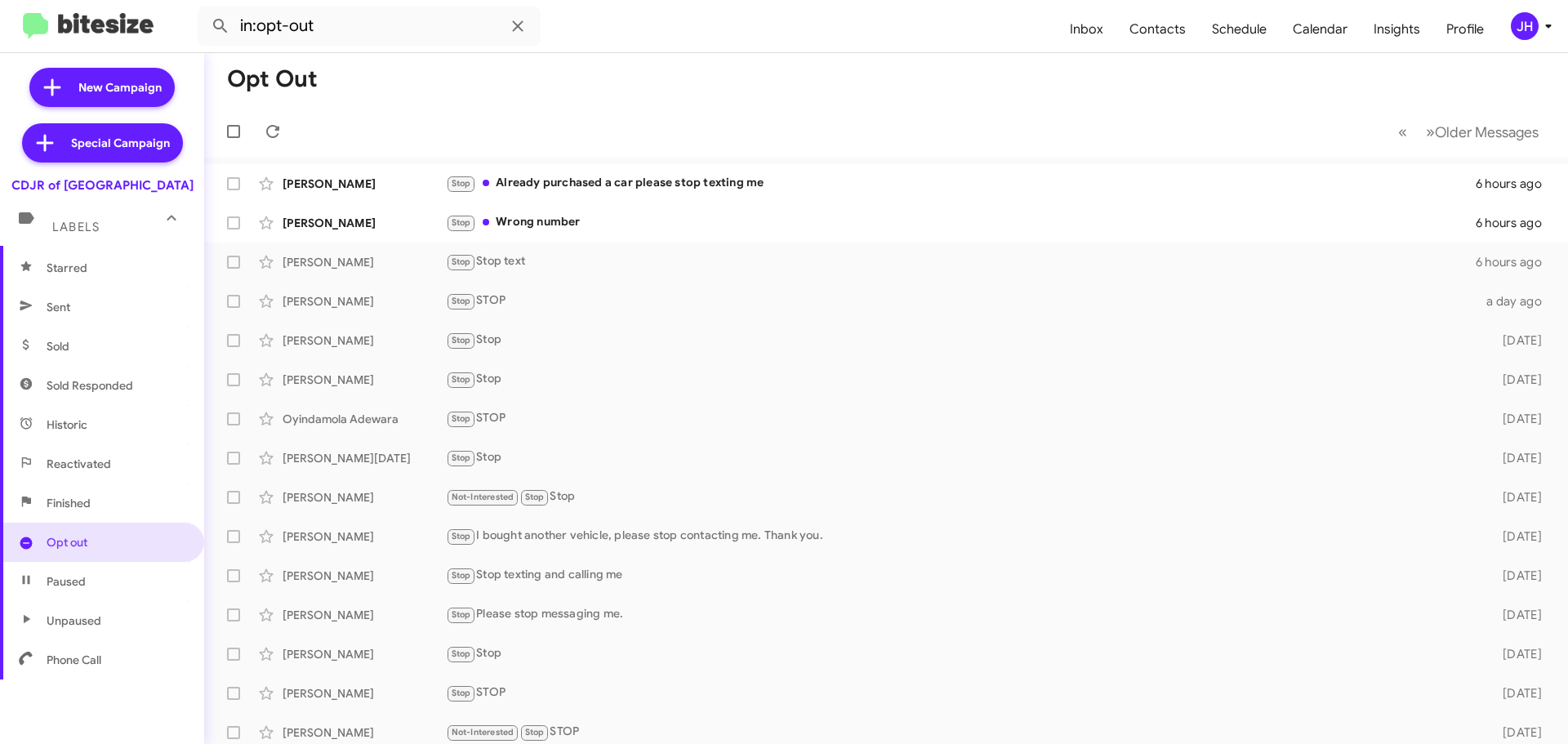
click at [1523, 21] on div "JH" at bounding box center [1525, 26] width 28 height 28
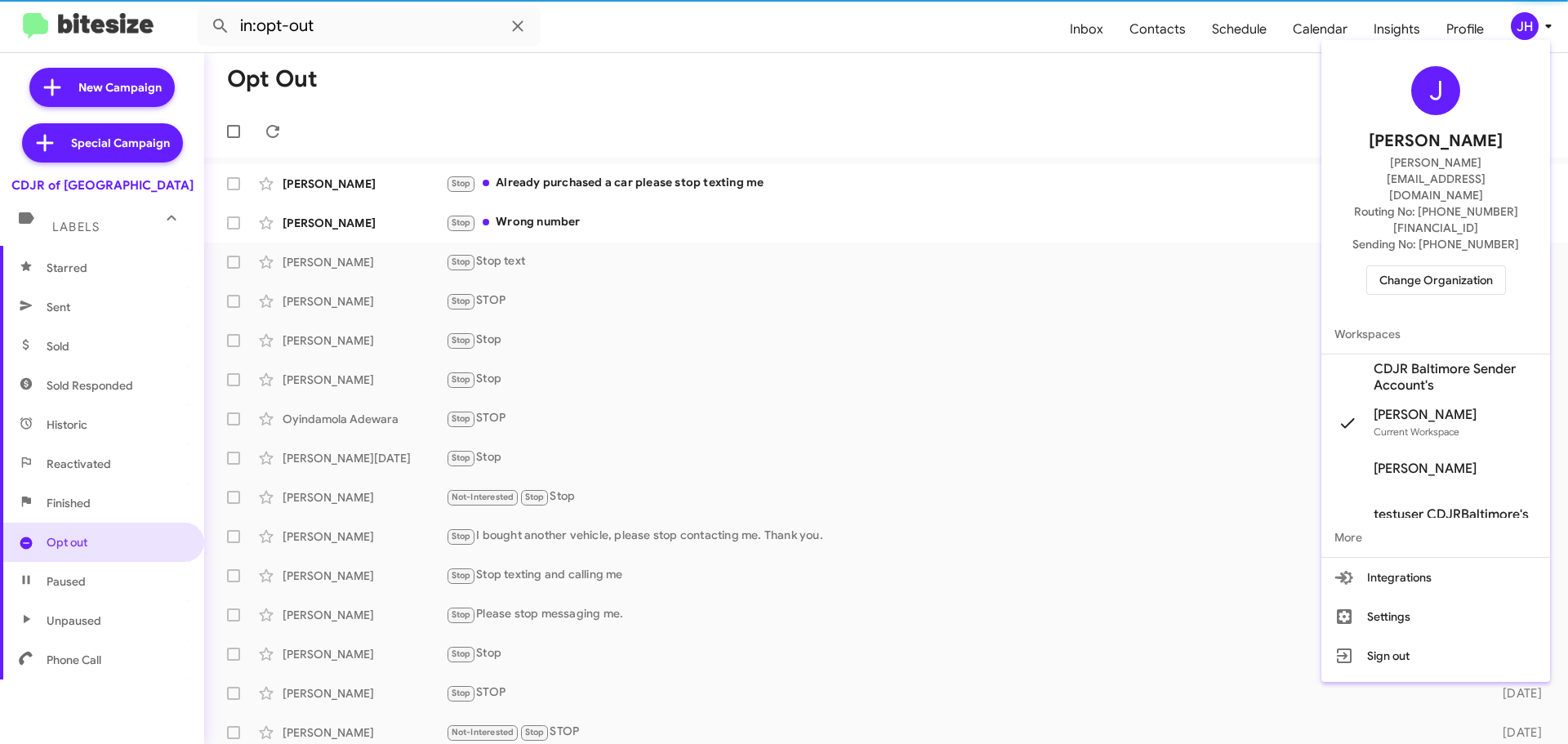
click at [1430, 266] on span "Change Organization" at bounding box center [1436, 280] width 113 height 28
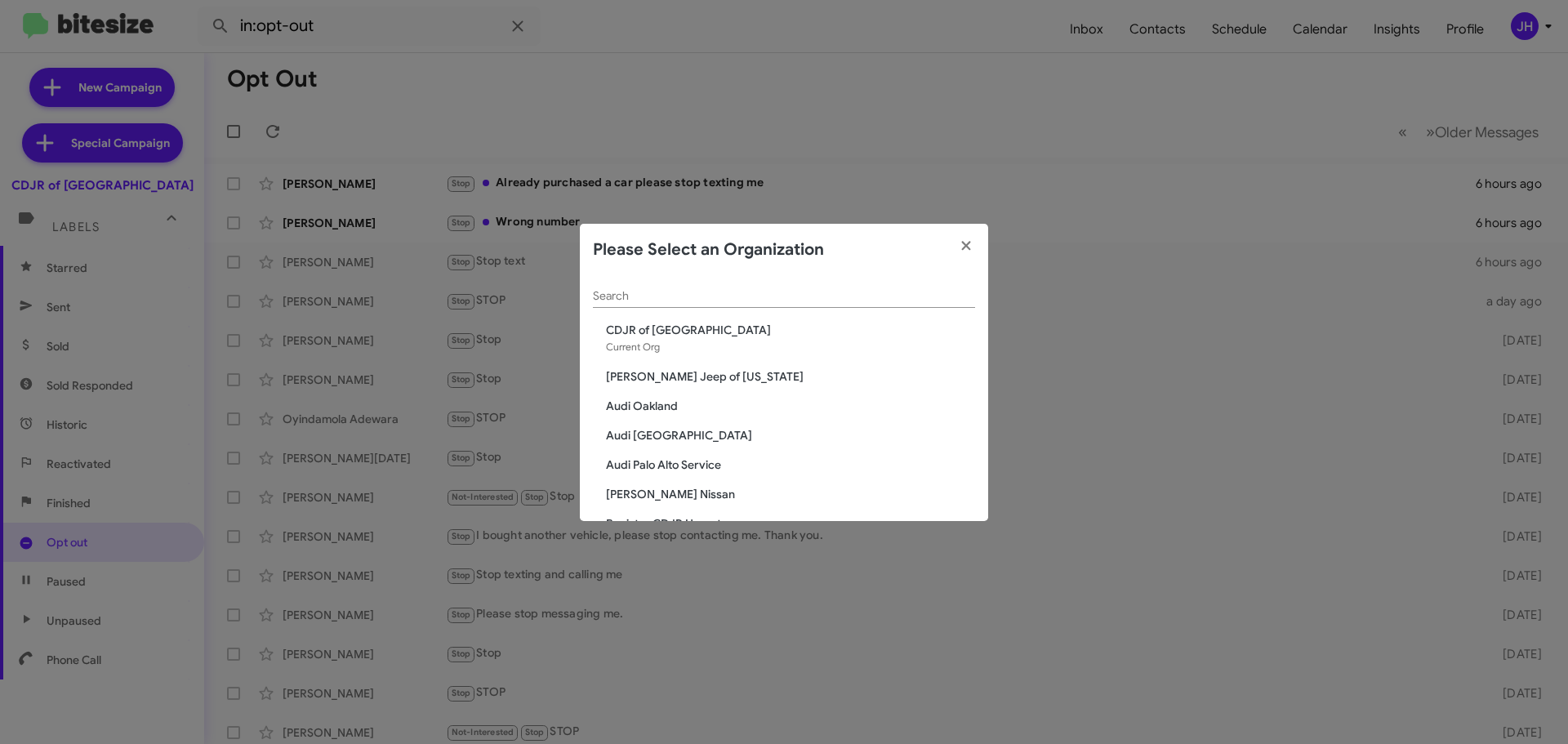
click at [653, 409] on span "Audi Oakland" at bounding box center [791, 405] width 369 height 17
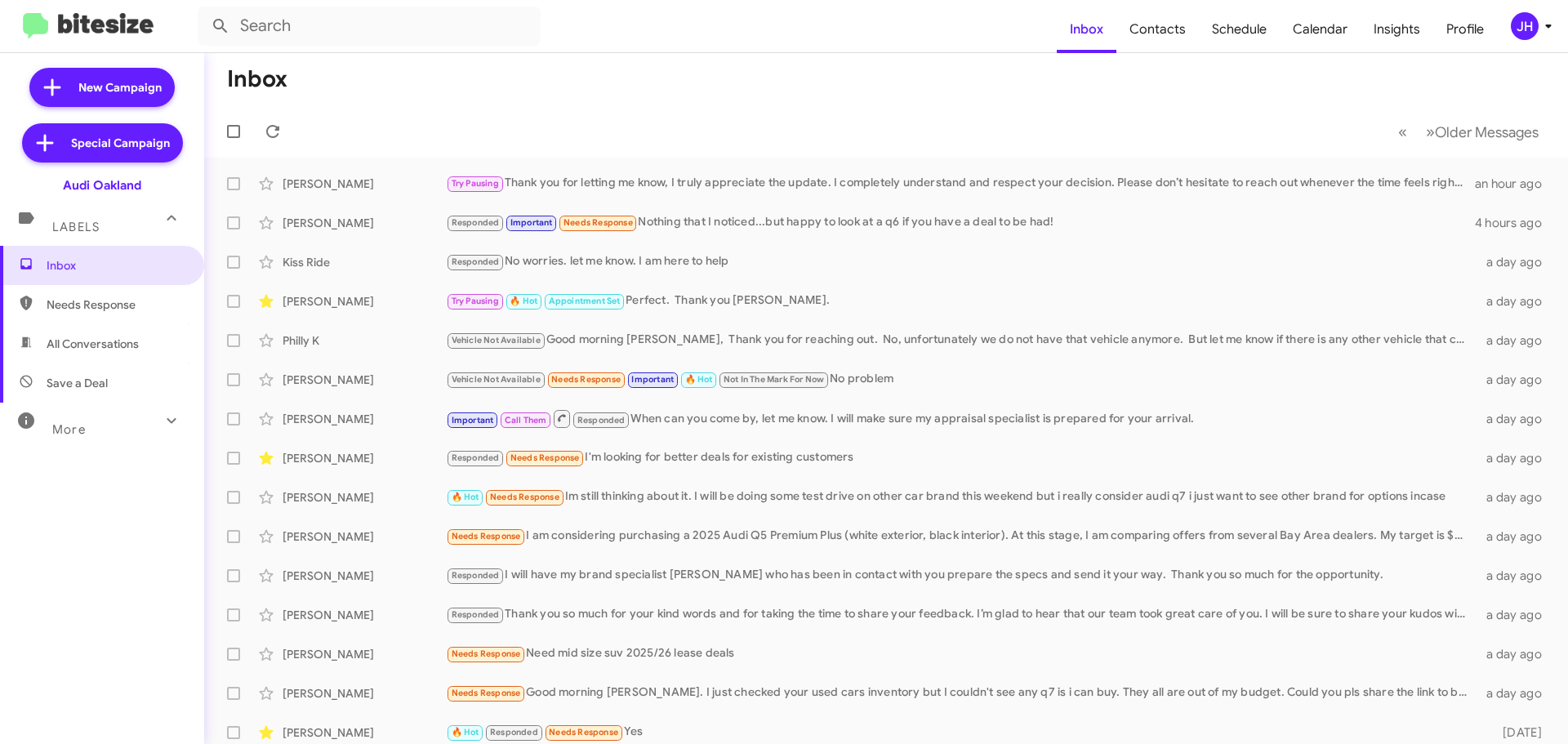
click at [1528, 25] on div "JH" at bounding box center [1525, 26] width 28 height 28
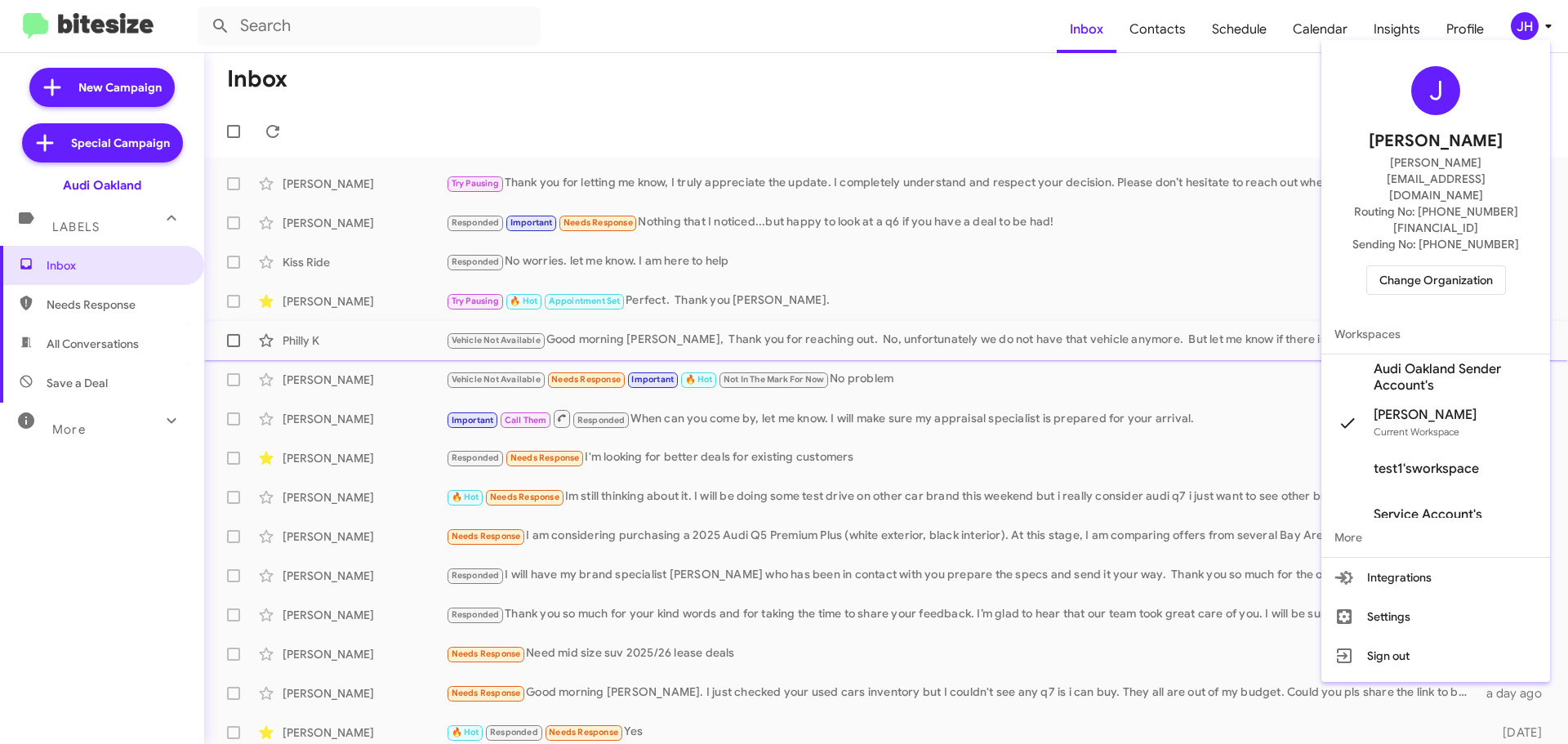
click at [1457, 361] on span "Audi Oakland Sender Account's" at bounding box center [1456, 376] width 163 height 32
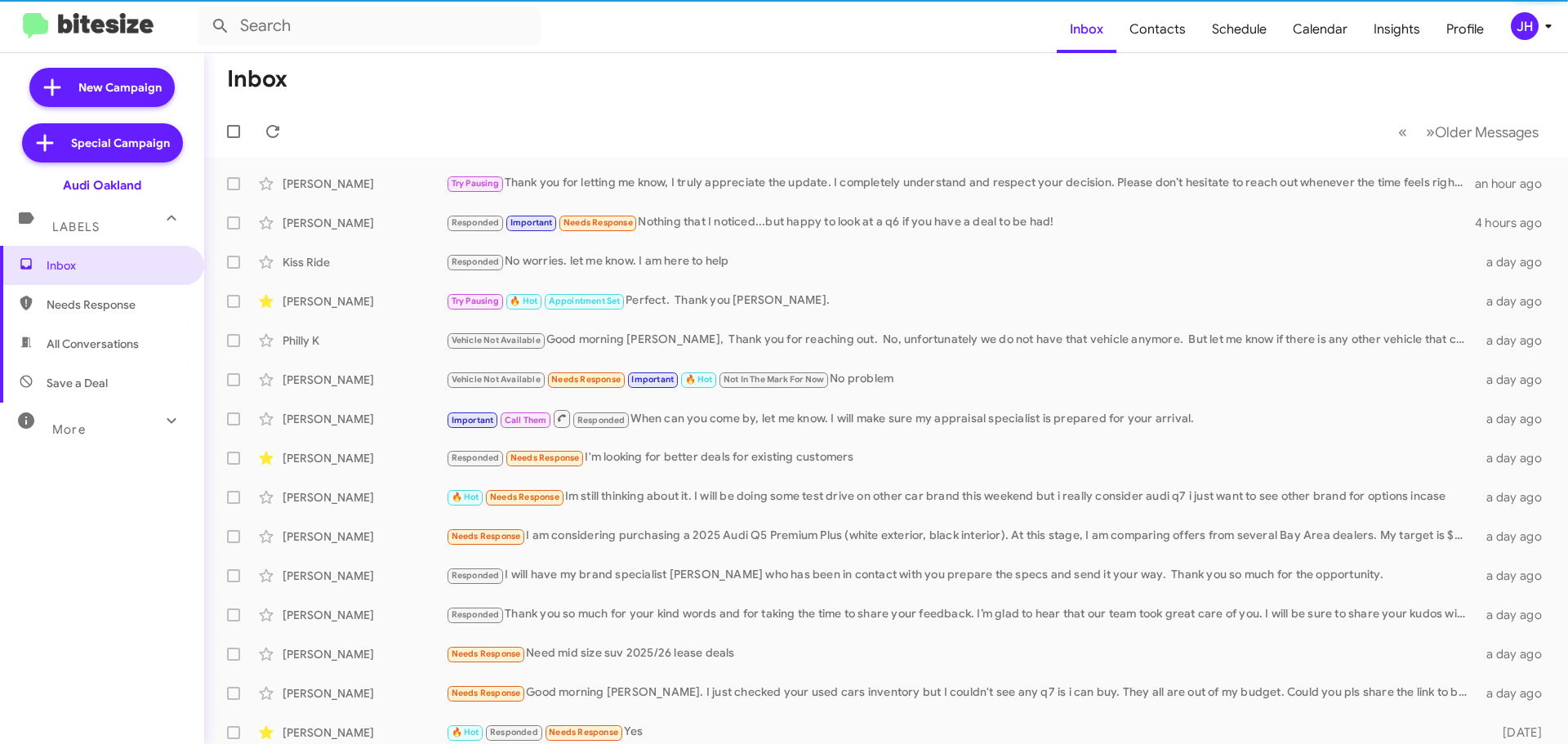
click at [106, 413] on div "More" at bounding box center [86, 422] width 146 height 30
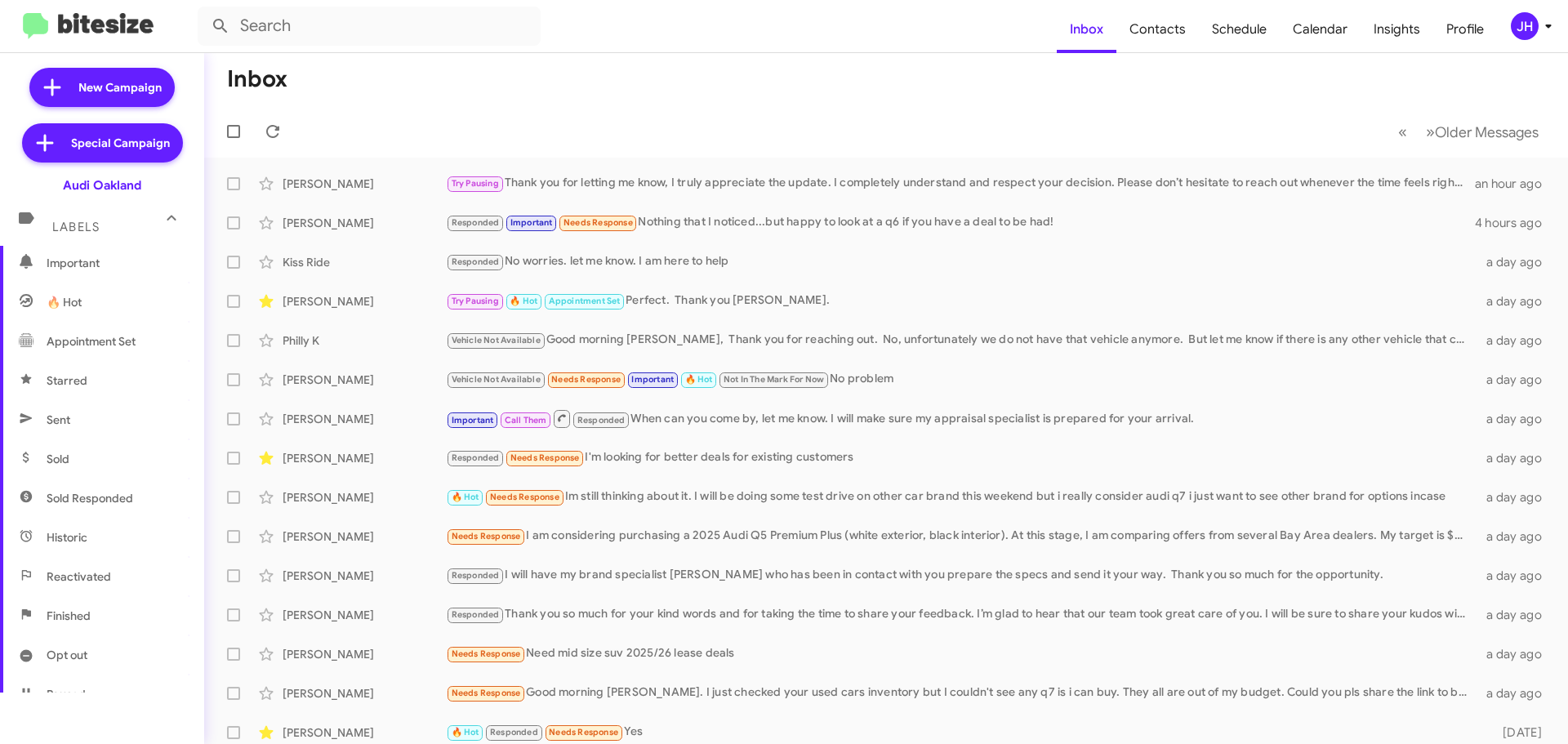
scroll to position [325, 0]
click at [100, 544] on span "Opt out" at bounding box center [102, 542] width 204 height 39
type input "in:opt-out"
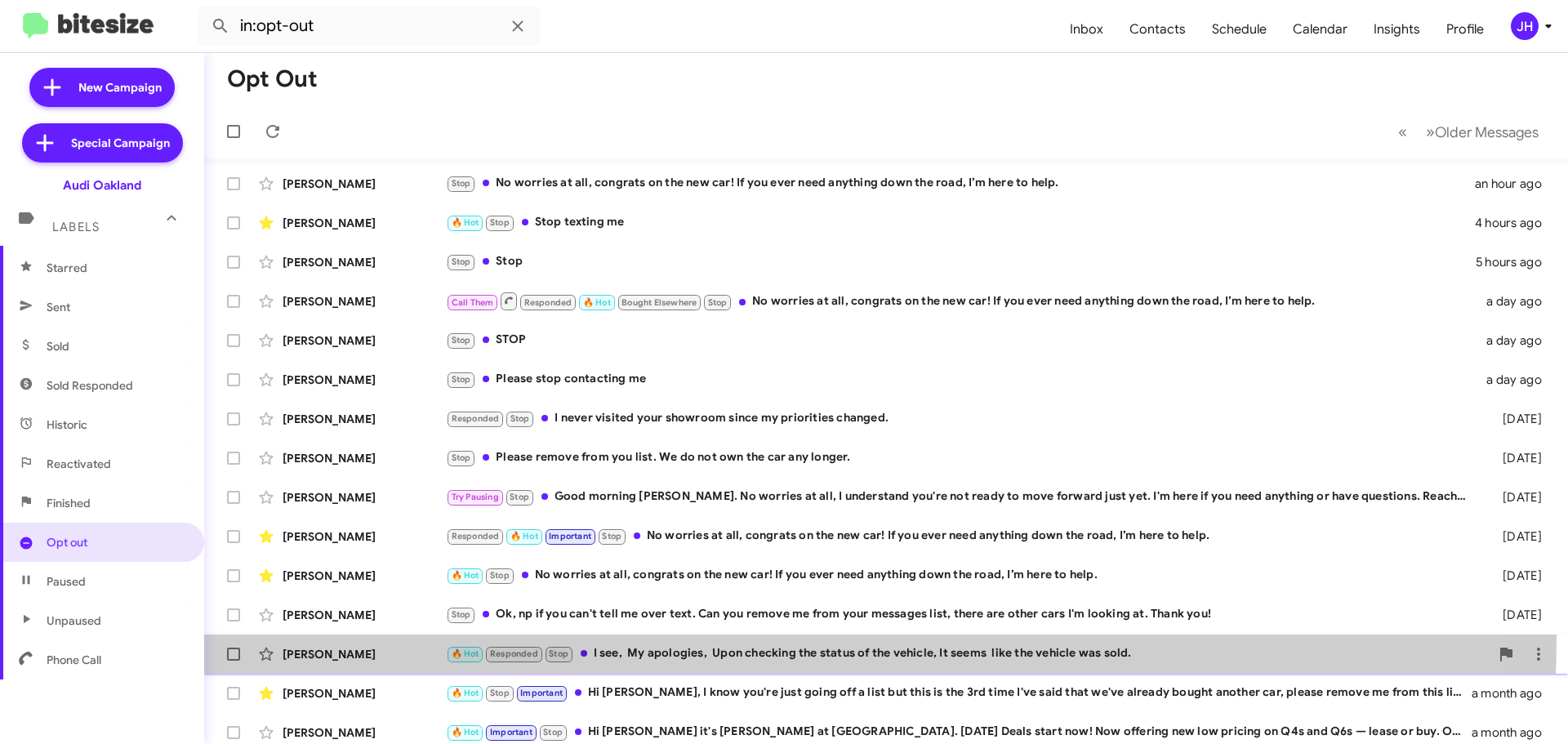
click at [703, 637] on span "Abdo Hassan 🔥 Hot Responded Stop I see, My apologies, Upon checking the status …" at bounding box center [886, 654] width 1364 height 39
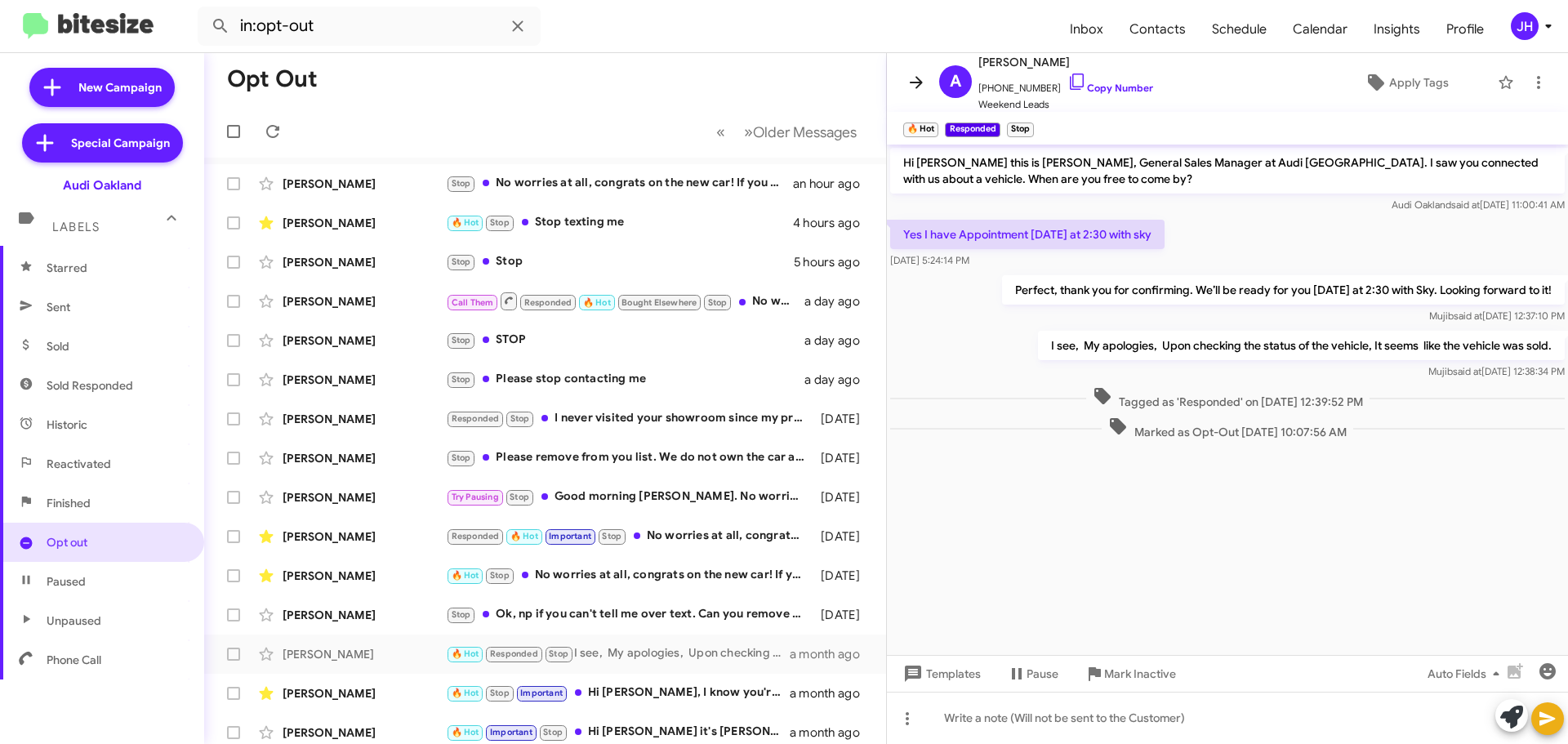
click at [914, 75] on icon at bounding box center [916, 82] width 19 height 19
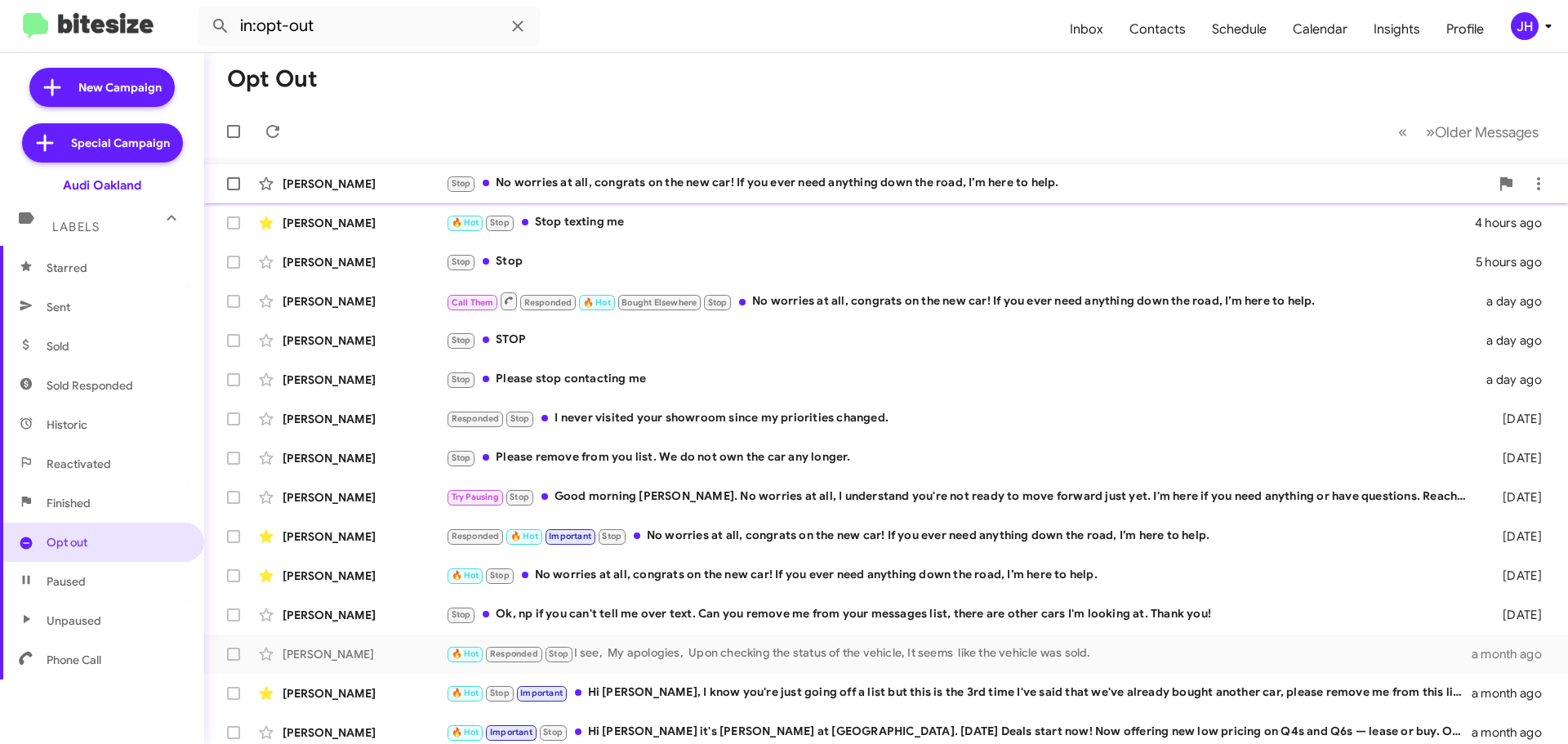
click at [655, 192] on div "Stop No worries at all, congrats on the new car! If you ever need anything down…" at bounding box center [968, 182] width 1044 height 18
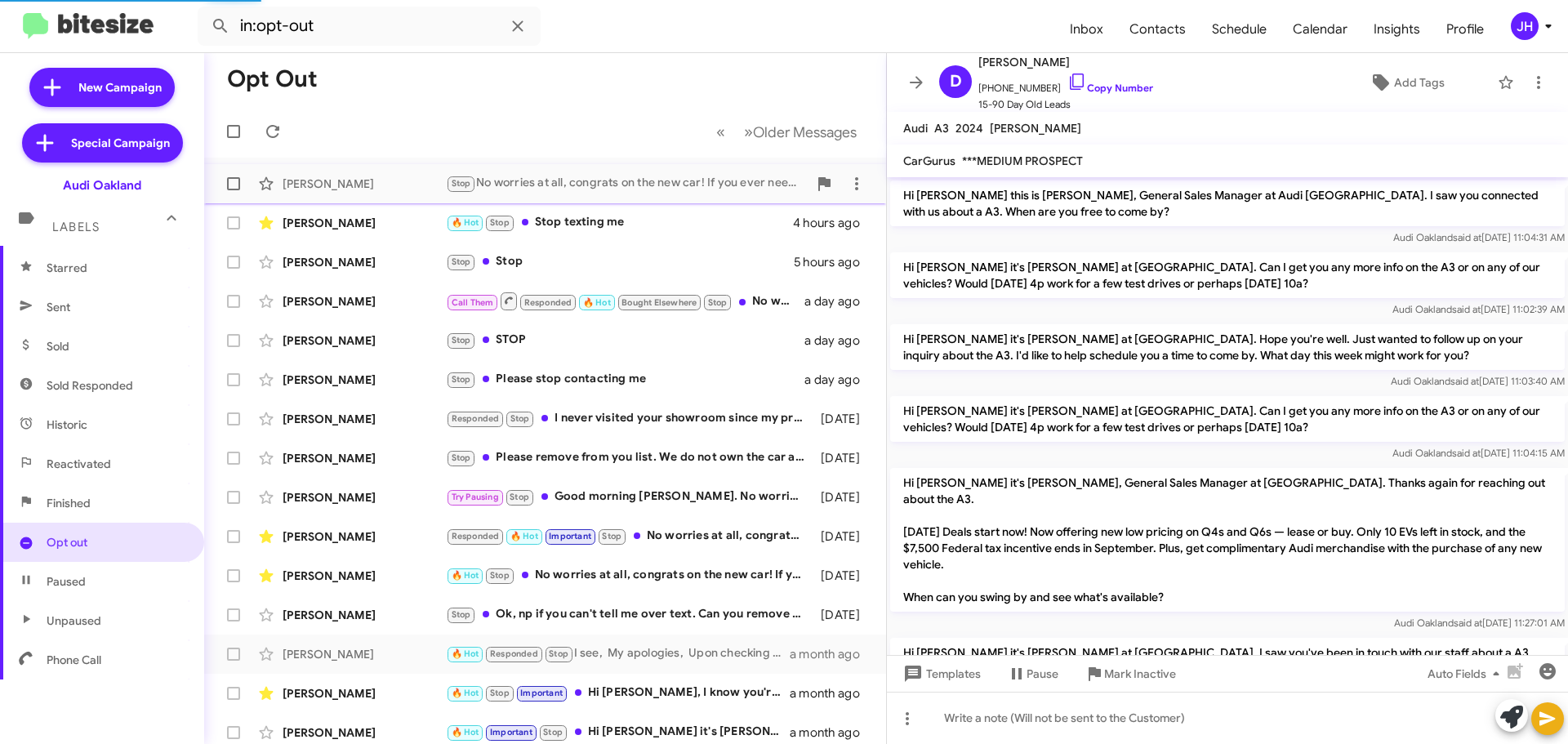
scroll to position [724, 0]
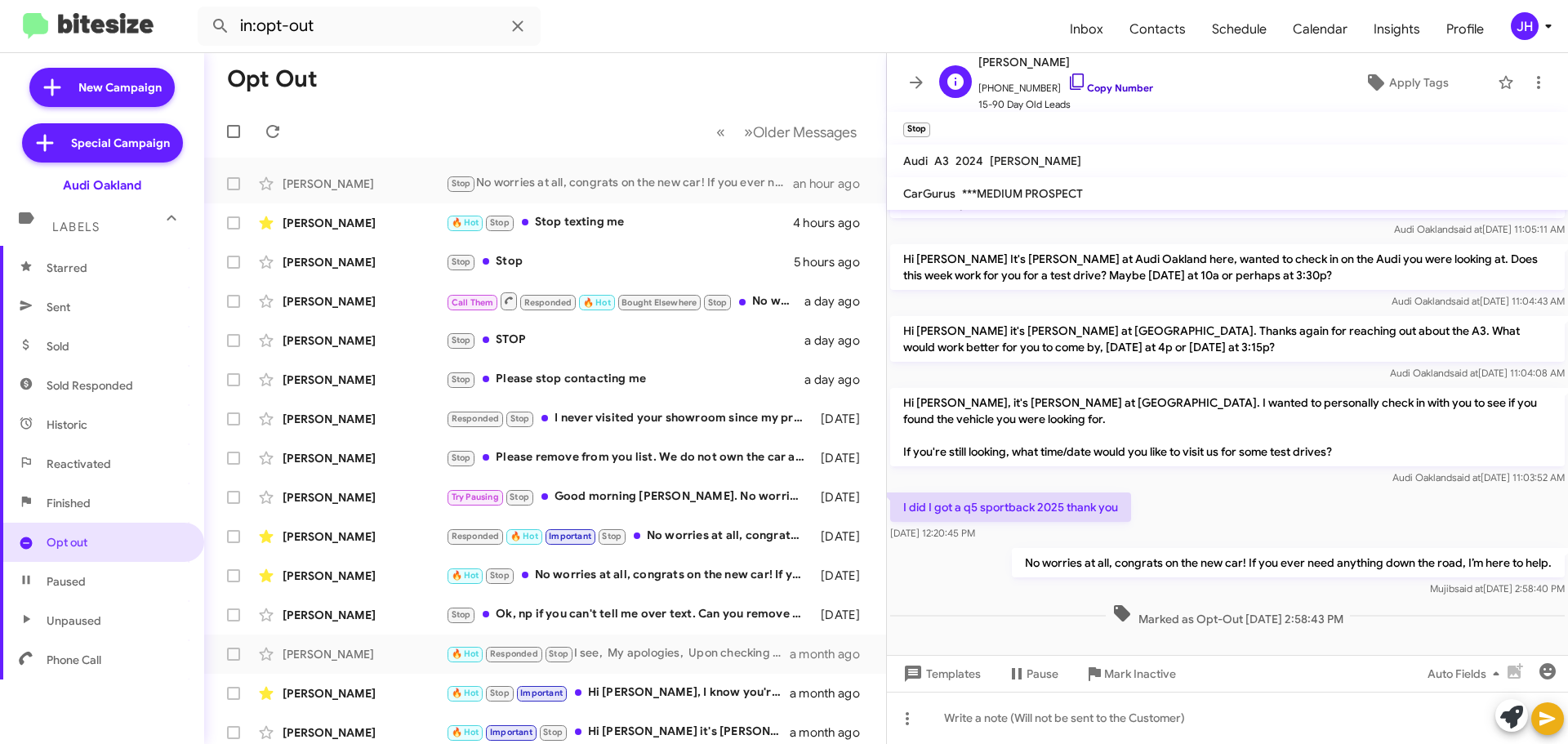
click at [1071, 82] on link "Copy Number" at bounding box center [1111, 88] width 86 height 12
